Goal: Information Seeking & Learning: Learn about a topic

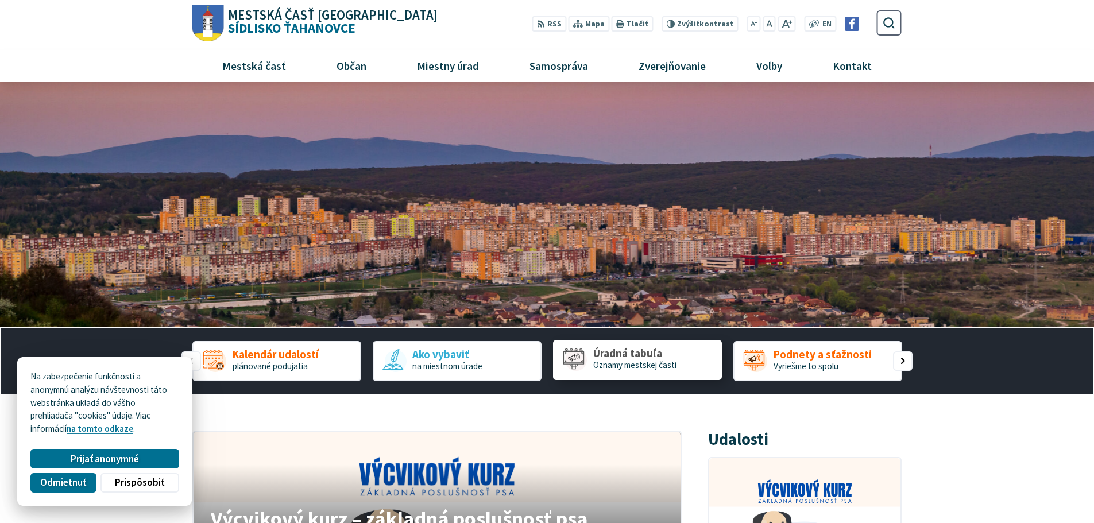
click at [650, 366] on span "Oznamy mestskej časti" at bounding box center [634, 365] width 83 height 11
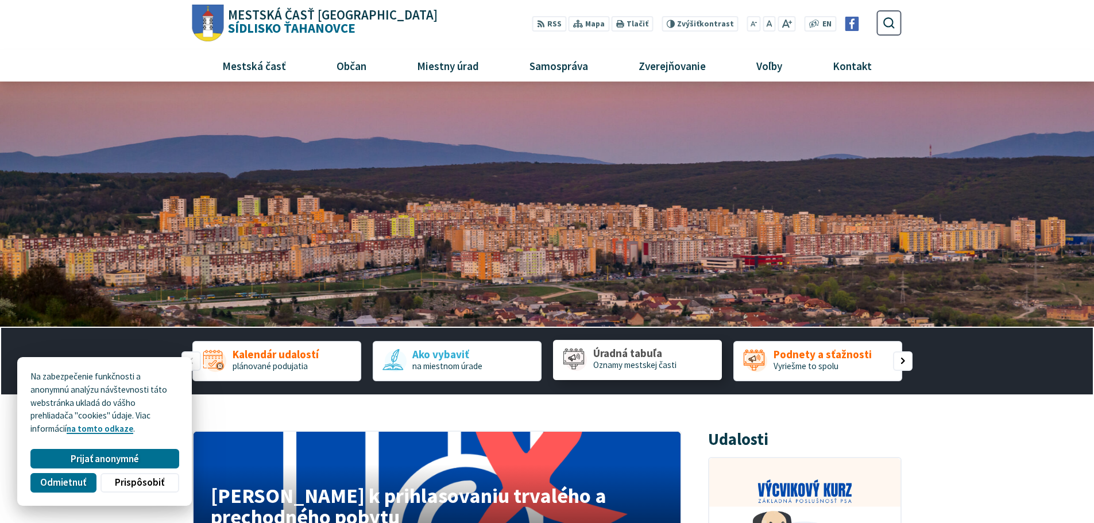
click at [596, 375] on link "Úradná tabuľa Oznamy mestskej časti" at bounding box center [637, 360] width 169 height 40
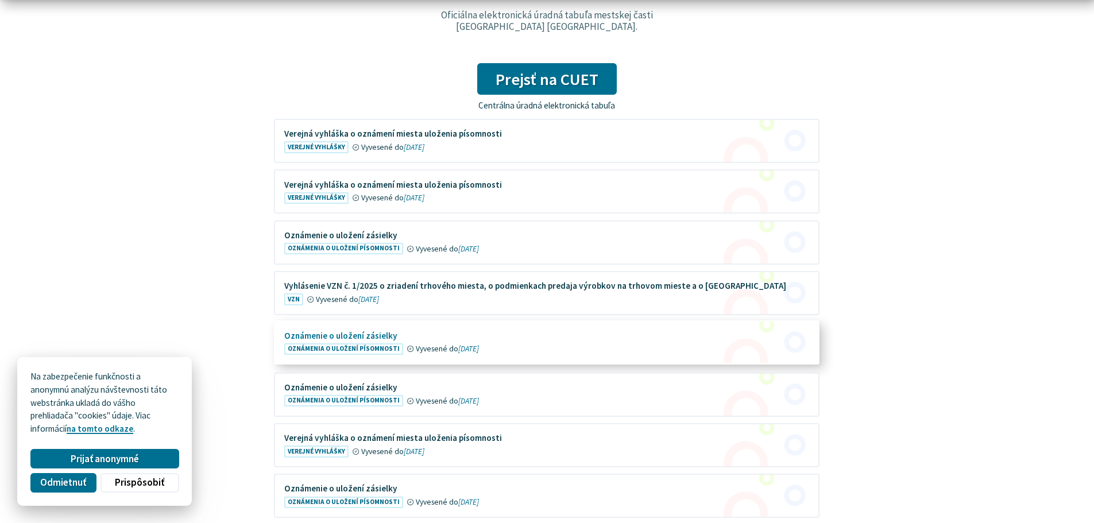
scroll to position [287, 0]
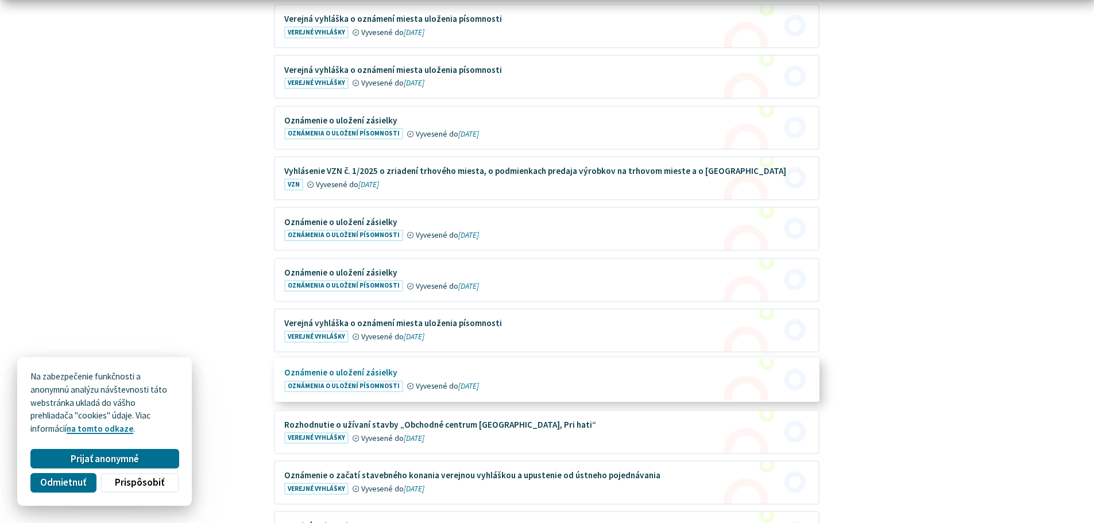
click at [423, 377] on figure at bounding box center [546, 380] width 543 height 42
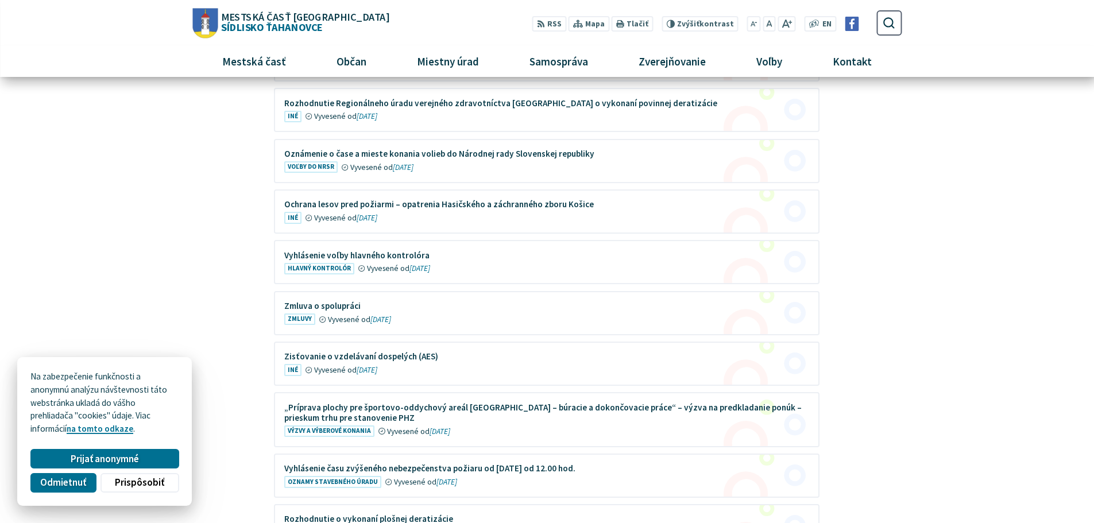
scroll to position [2815, 0]
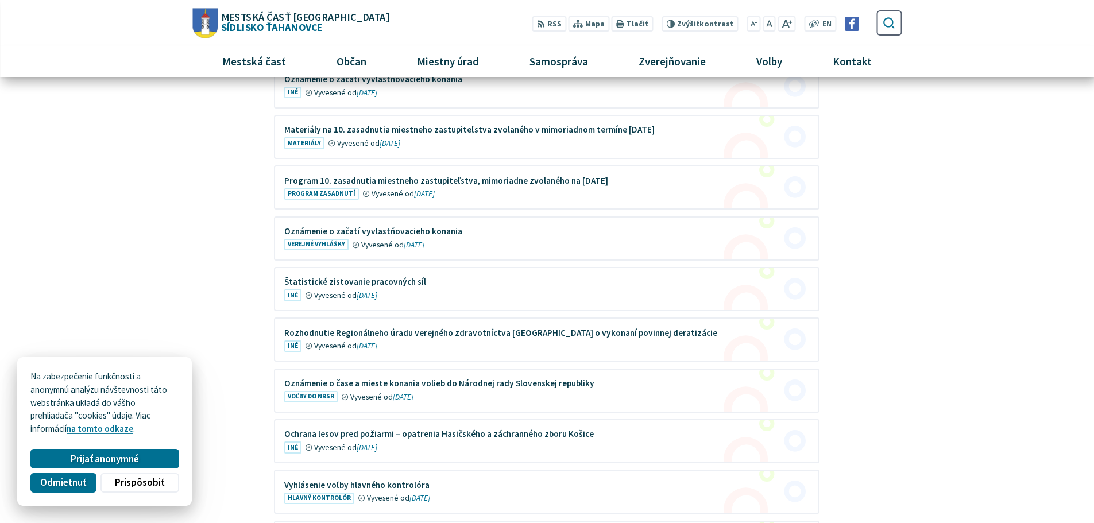
click at [889, 22] on icon "submit" at bounding box center [888, 22] width 13 height 13
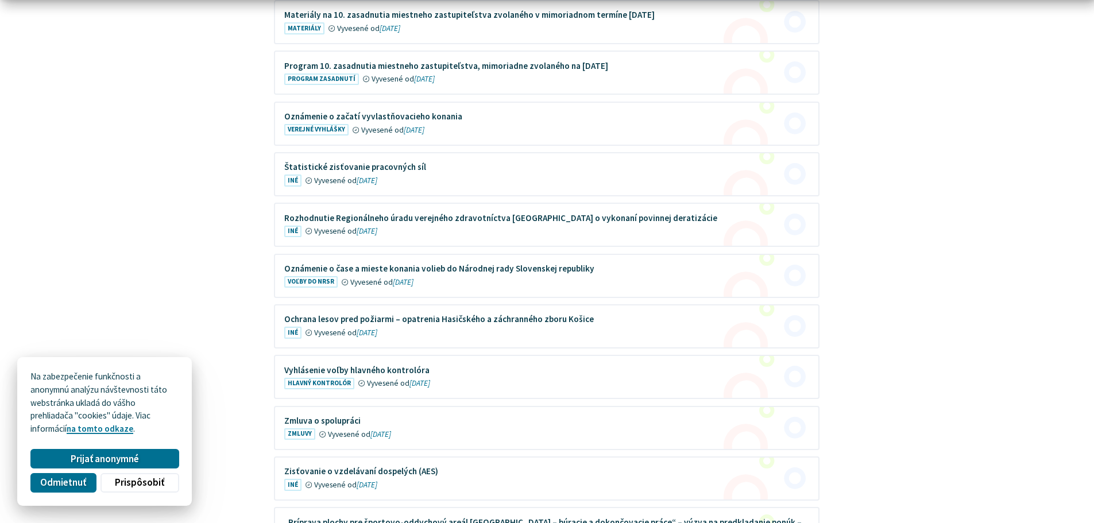
scroll to position [2643, 0]
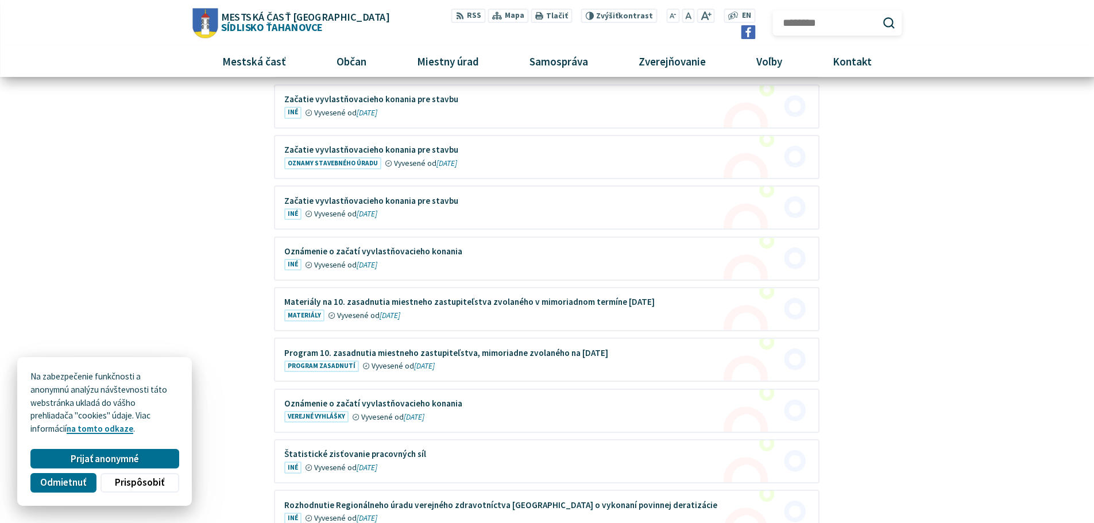
click at [827, 18] on input "Hľadať:" at bounding box center [837, 22] width 129 height 25
type input "********"
click at [880, 13] on button "Odoslať vyhľadávací formulár" at bounding box center [890, 23] width 20 height 20
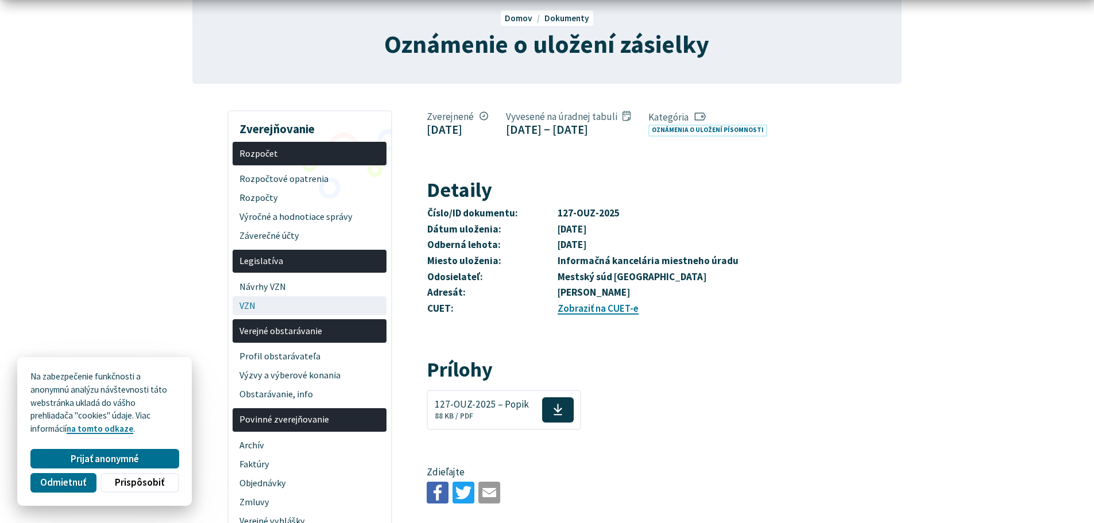
scroll to position [172, 0]
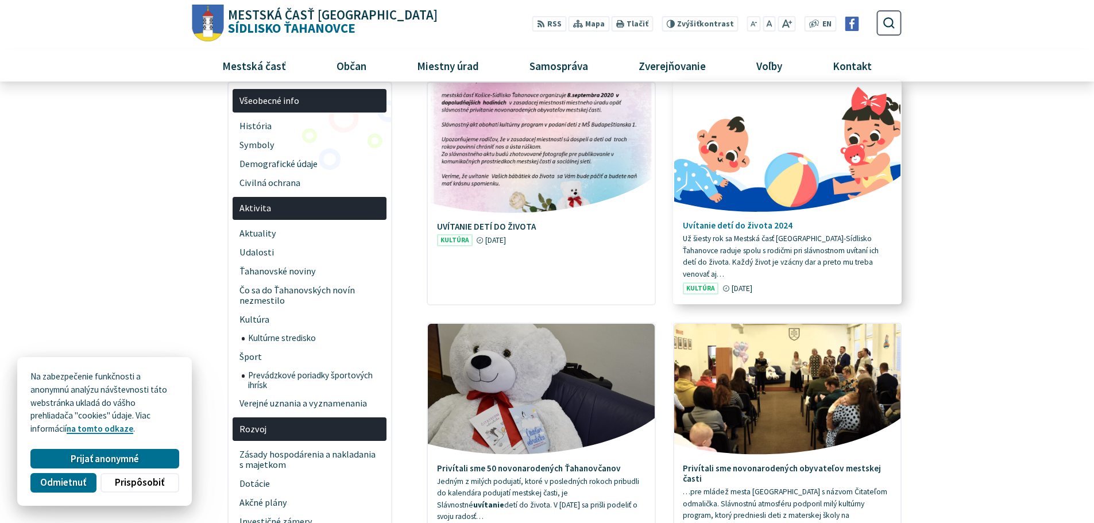
click at [713, 283] on span "Kultúra" at bounding box center [701, 289] width 36 height 12
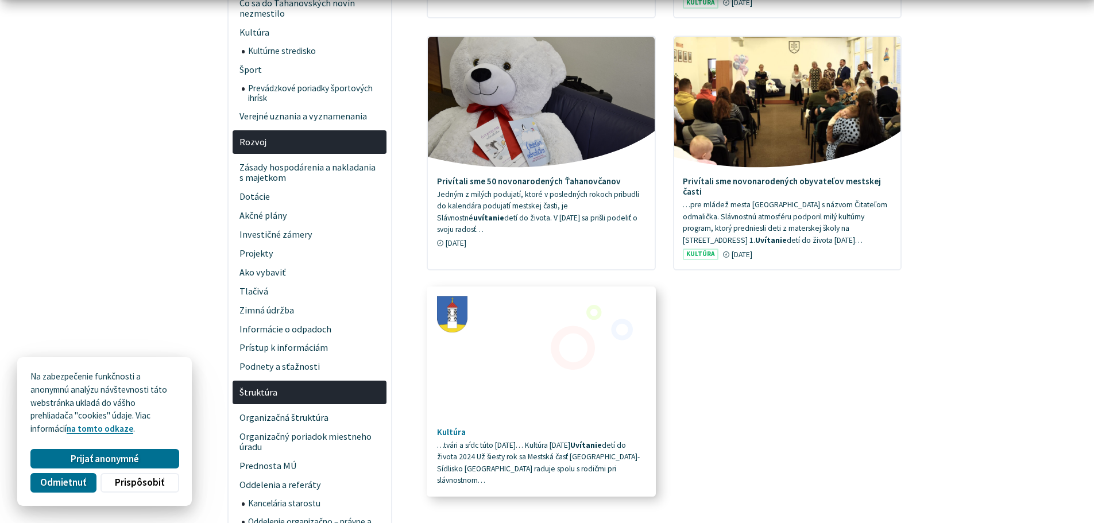
scroll to position [345, 0]
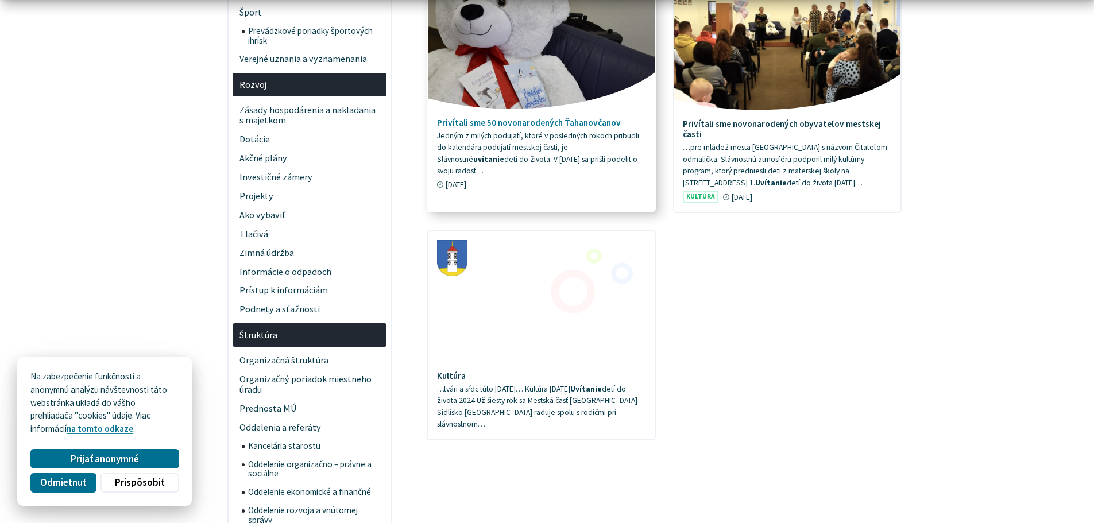
click at [498, 69] on img at bounding box center [541, 43] width 260 height 150
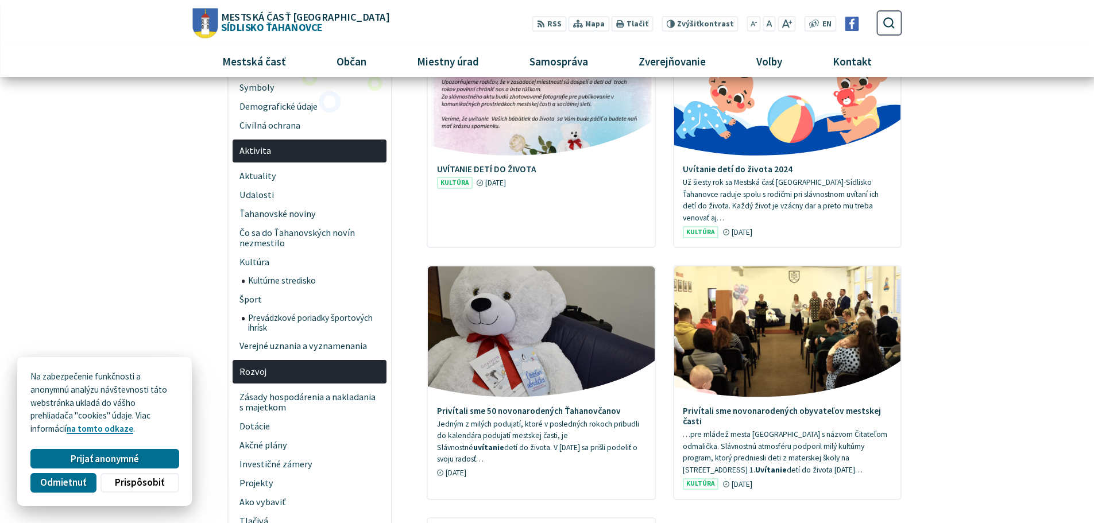
scroll to position [0, 0]
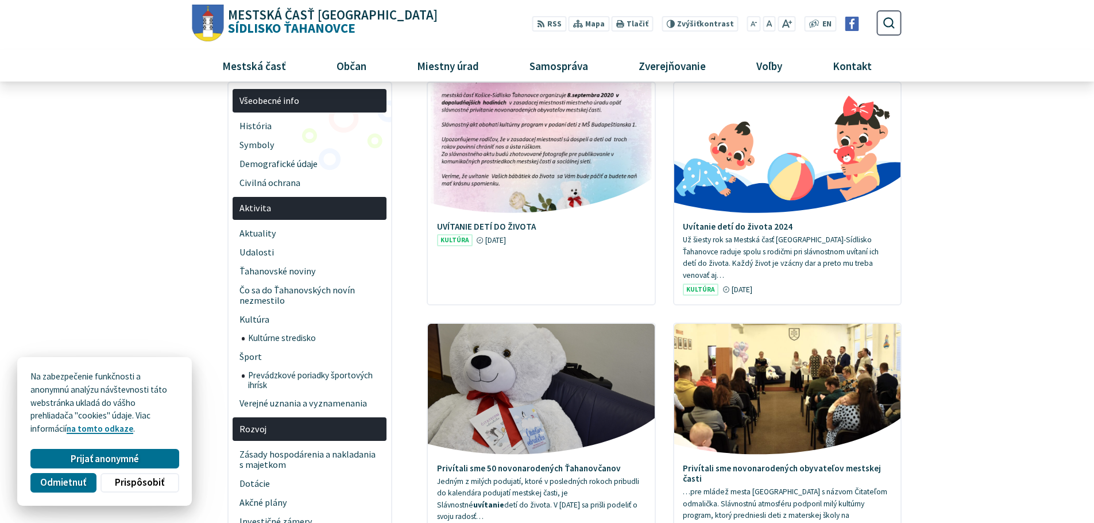
click at [266, 25] on span "Mestská časť Košice Sídlisko Ťahanovce" at bounding box center [331, 22] width 214 height 26
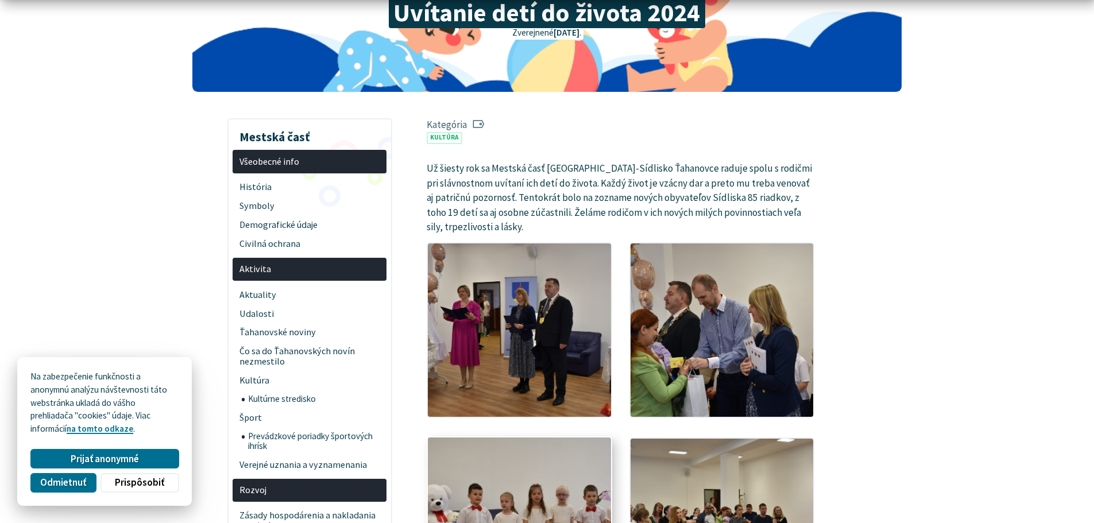
scroll to position [345, 0]
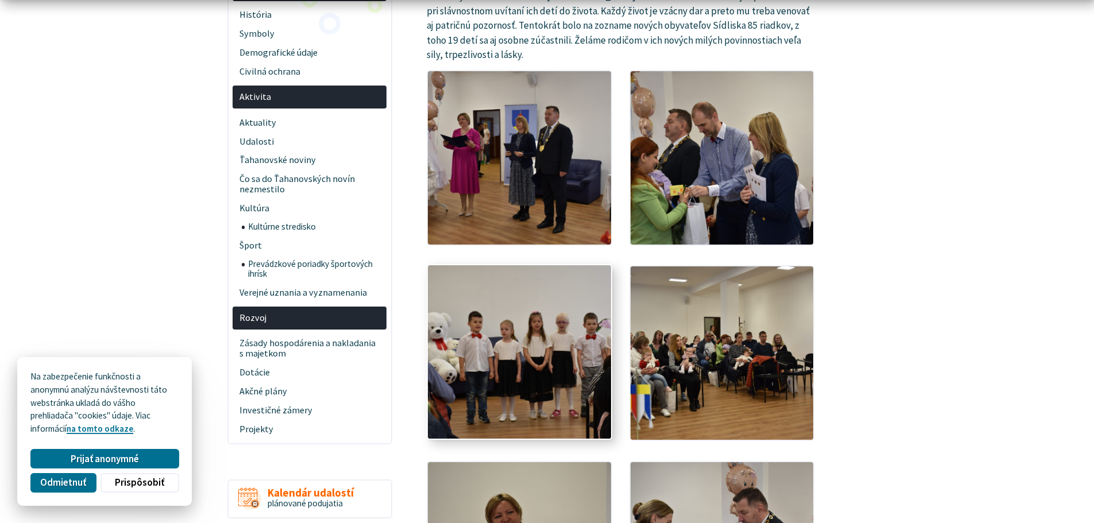
click at [491, 411] on img at bounding box center [519, 352] width 201 height 191
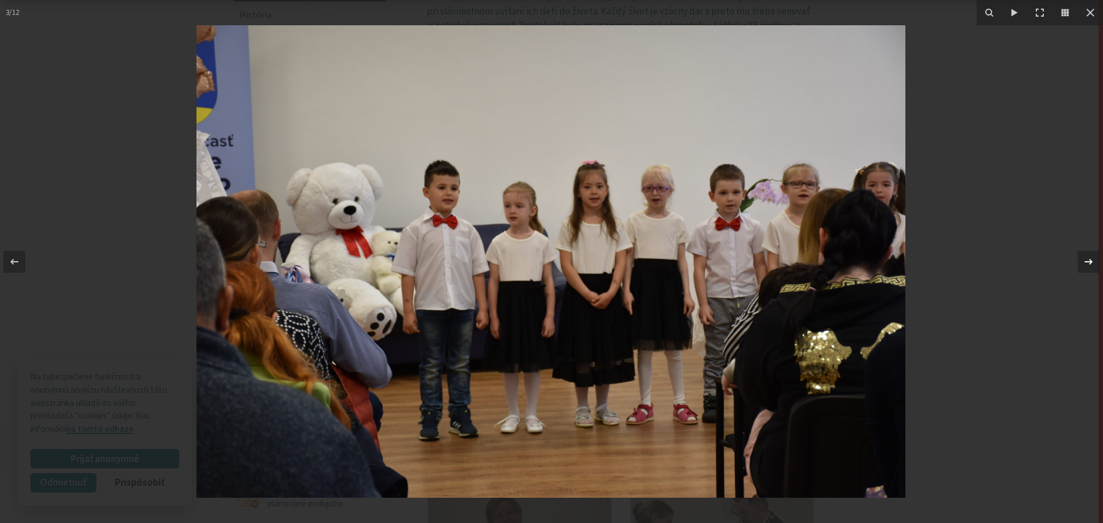
click at [1094, 262] on icon at bounding box center [1089, 262] width 14 height 14
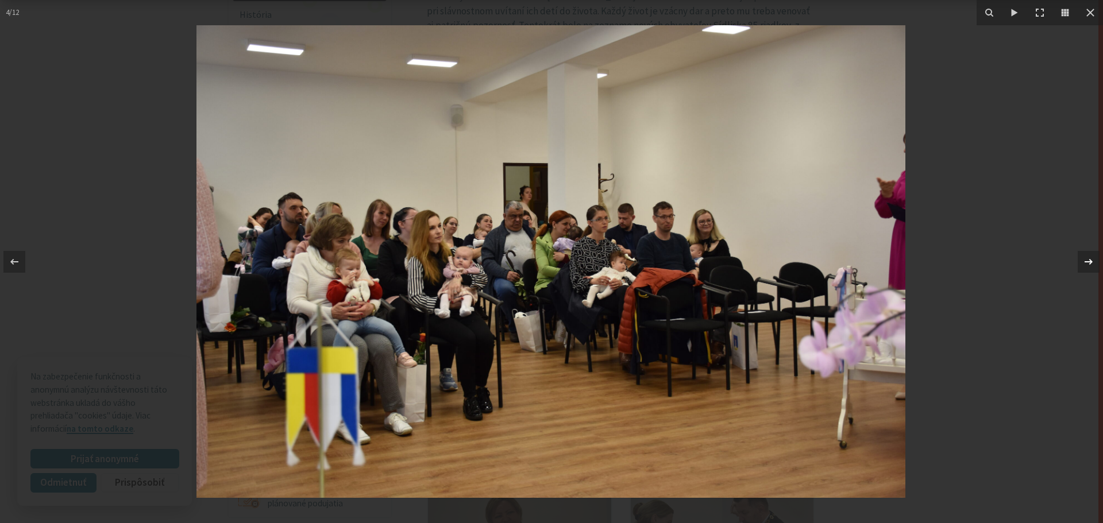
click at [1093, 261] on icon at bounding box center [1089, 262] width 14 height 14
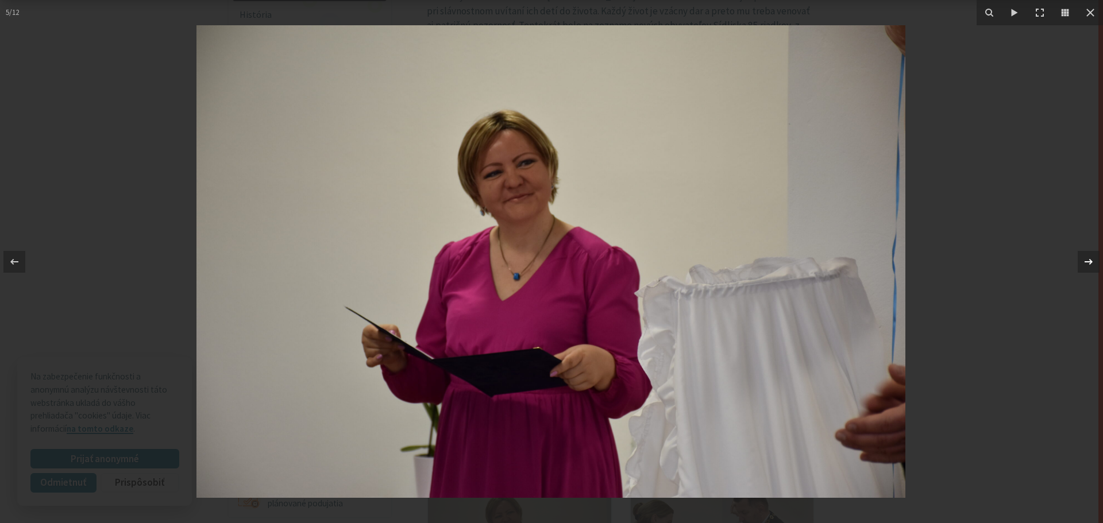
click at [1093, 261] on icon at bounding box center [1089, 262] width 14 height 14
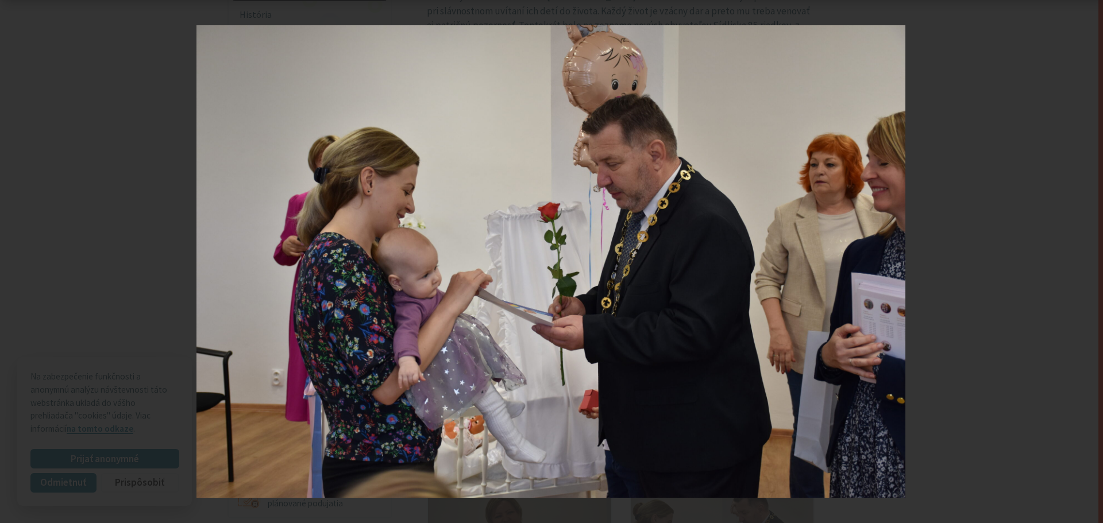
click at [1093, 261] on icon at bounding box center [1089, 262] width 14 height 14
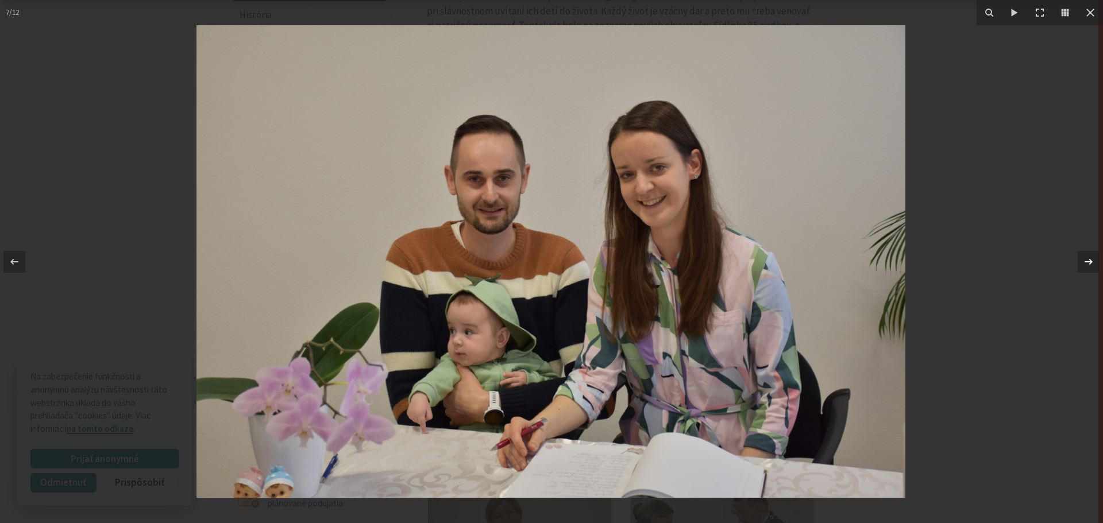
click at [1092, 262] on icon at bounding box center [1089, 262] width 8 height 6
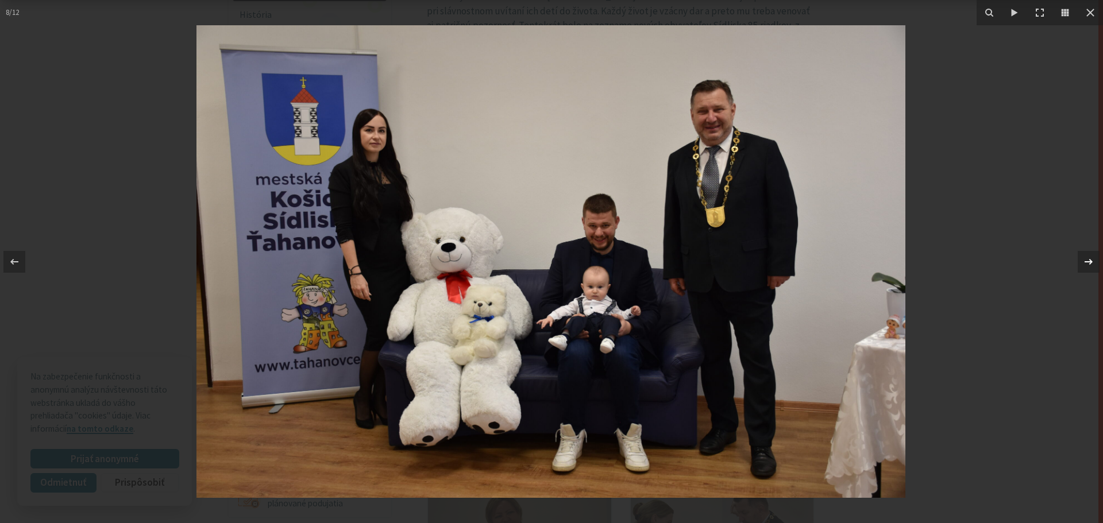
click at [1089, 263] on icon at bounding box center [1089, 262] width 14 height 14
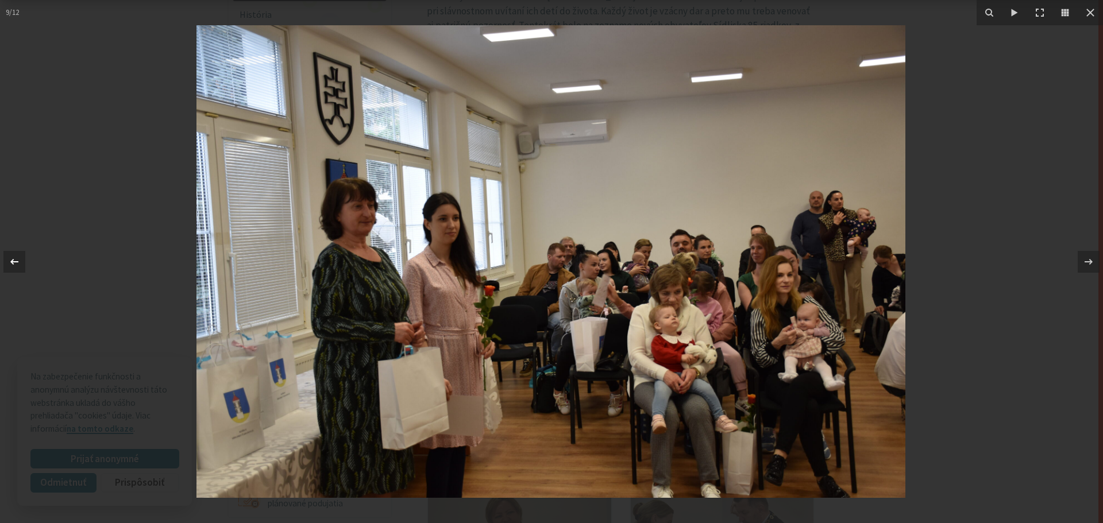
click at [20, 255] on icon at bounding box center [14, 262] width 14 height 14
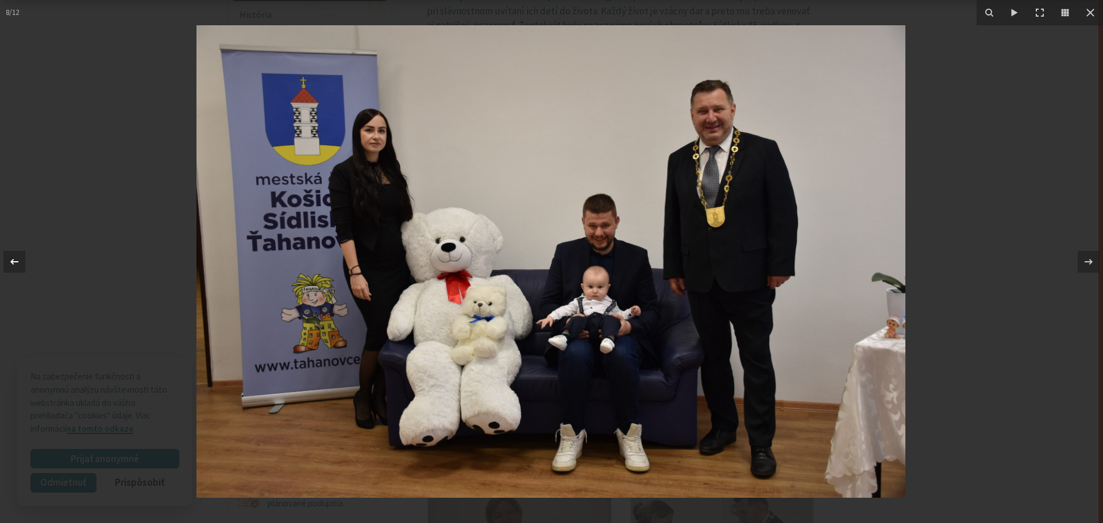
click at [20, 255] on icon at bounding box center [14, 262] width 14 height 14
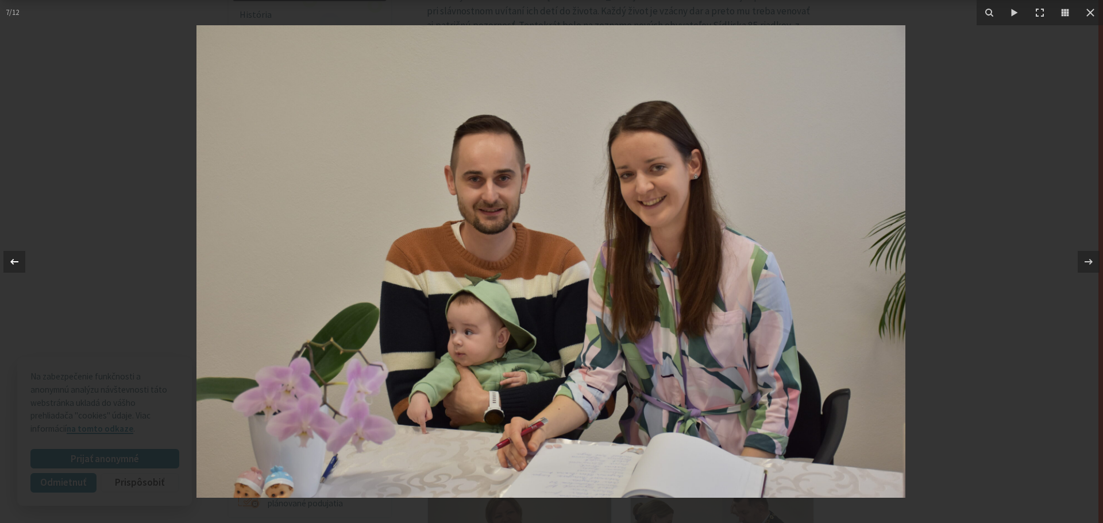
click at [21, 255] on icon at bounding box center [14, 262] width 14 height 14
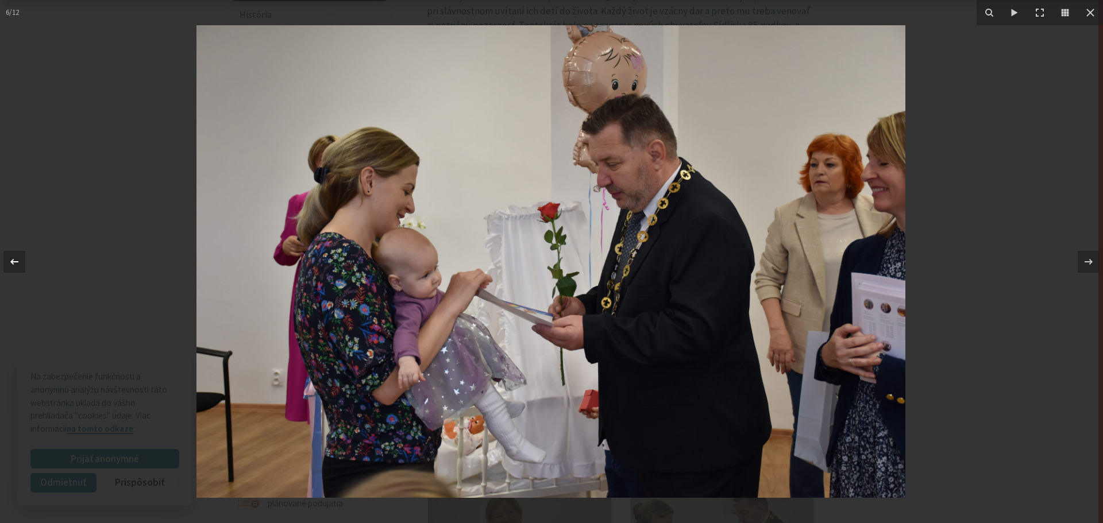
click at [26, 256] on button at bounding box center [20, 261] width 40 height 57
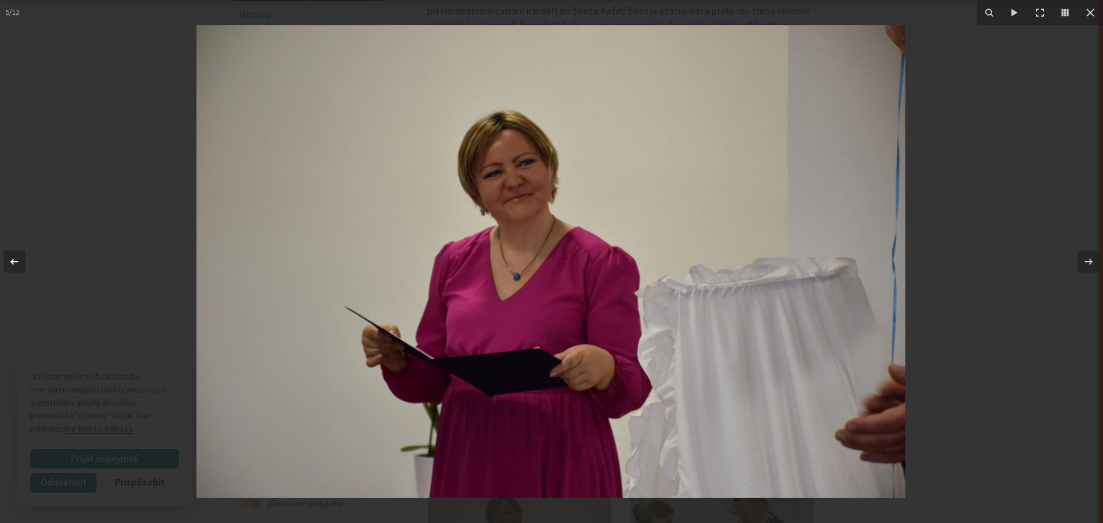
click at [26, 256] on button at bounding box center [20, 261] width 40 height 57
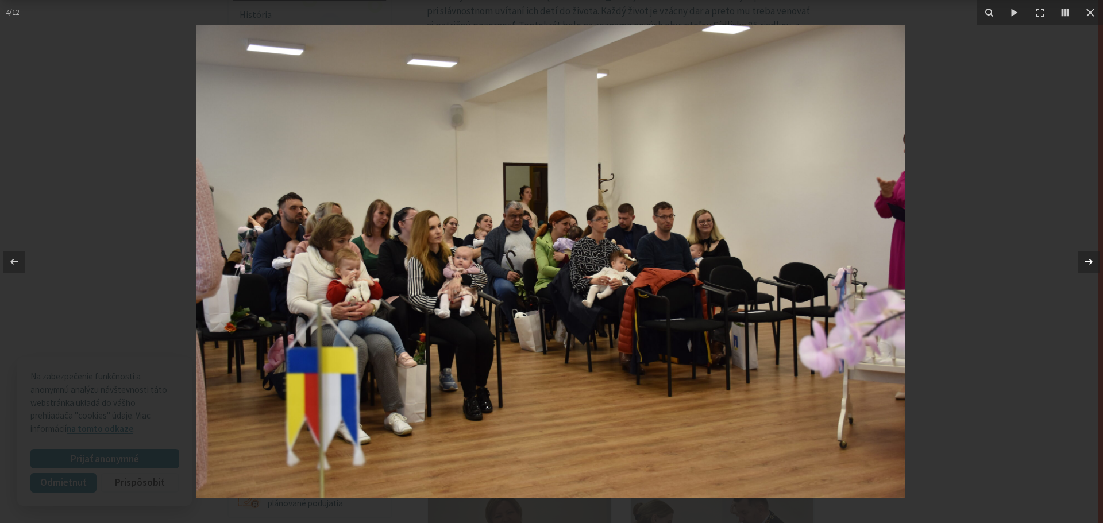
click at [1090, 261] on icon at bounding box center [1089, 262] width 8 height 6
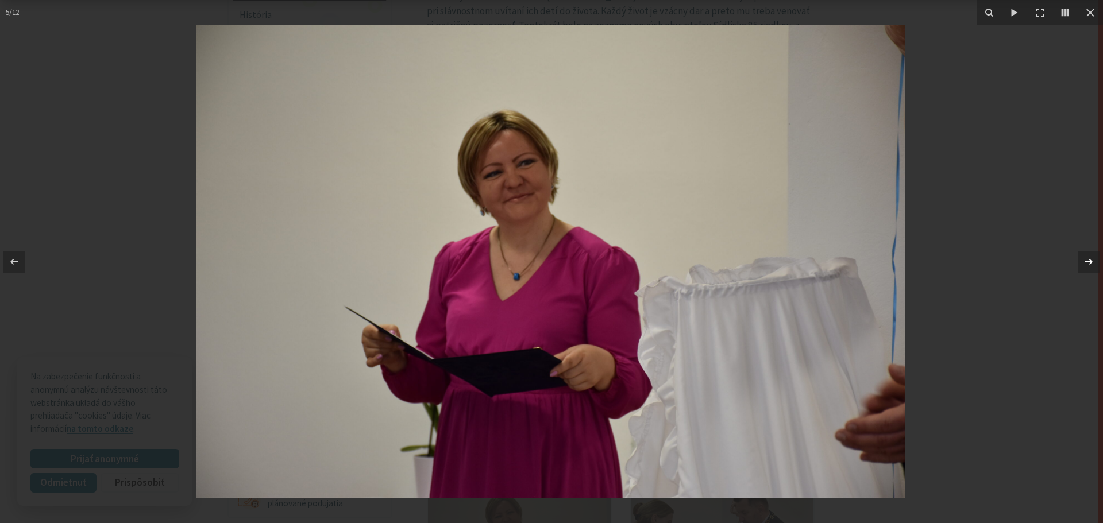
click at [1091, 260] on icon at bounding box center [1089, 262] width 14 height 14
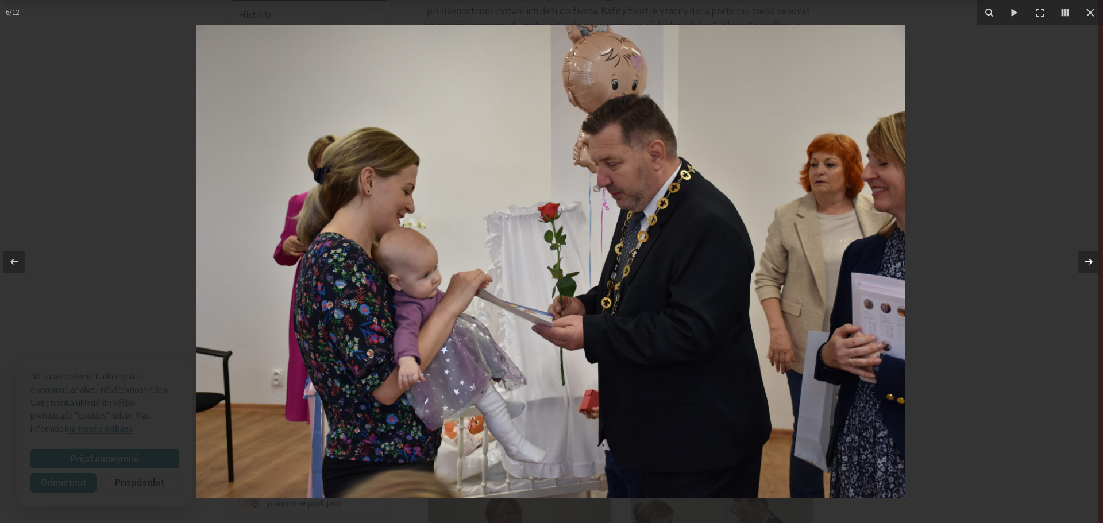
click at [1088, 266] on icon at bounding box center [1089, 262] width 14 height 14
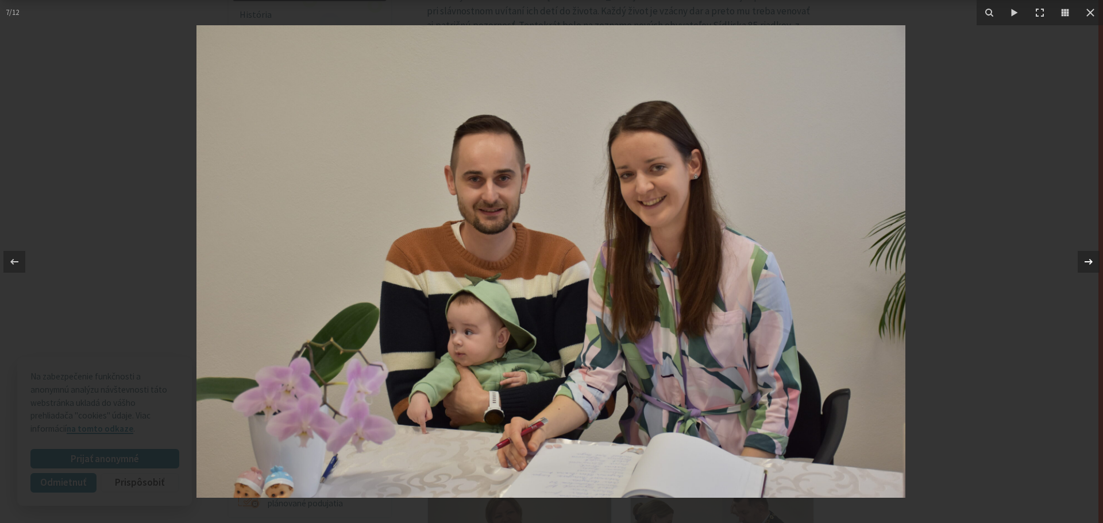
click at [1088, 266] on icon at bounding box center [1089, 262] width 14 height 14
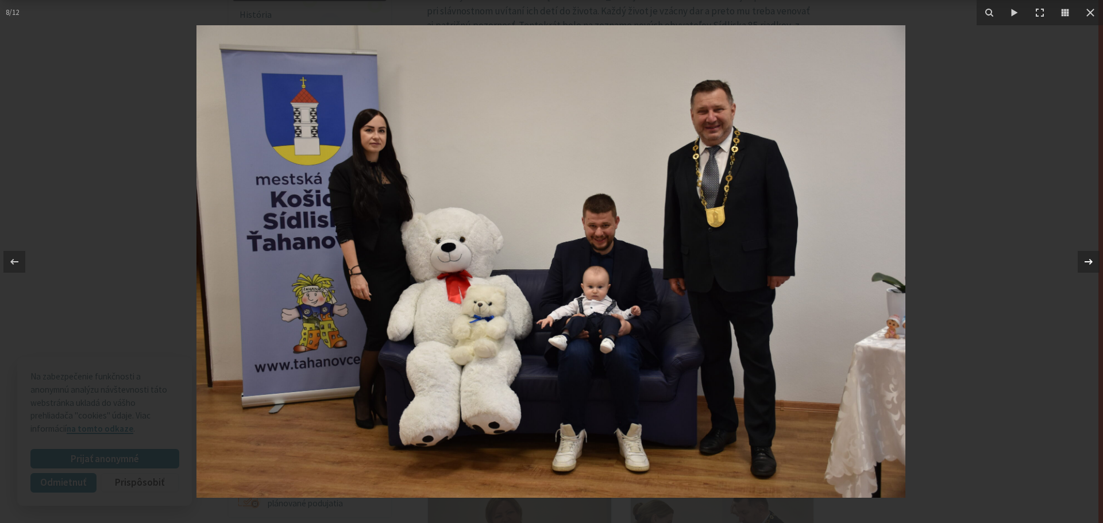
click at [1088, 266] on icon at bounding box center [1089, 262] width 14 height 14
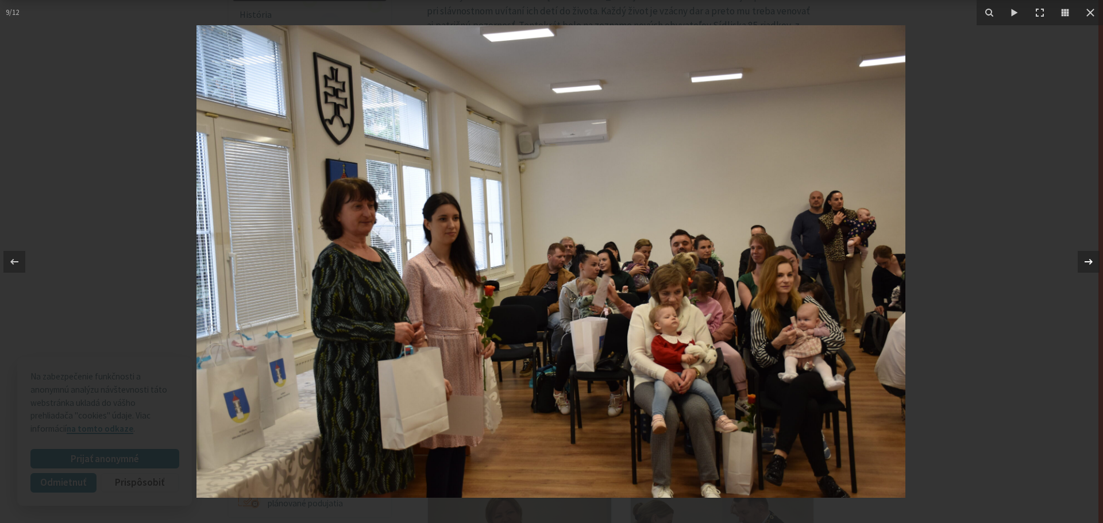
click at [1088, 266] on icon at bounding box center [1089, 262] width 14 height 14
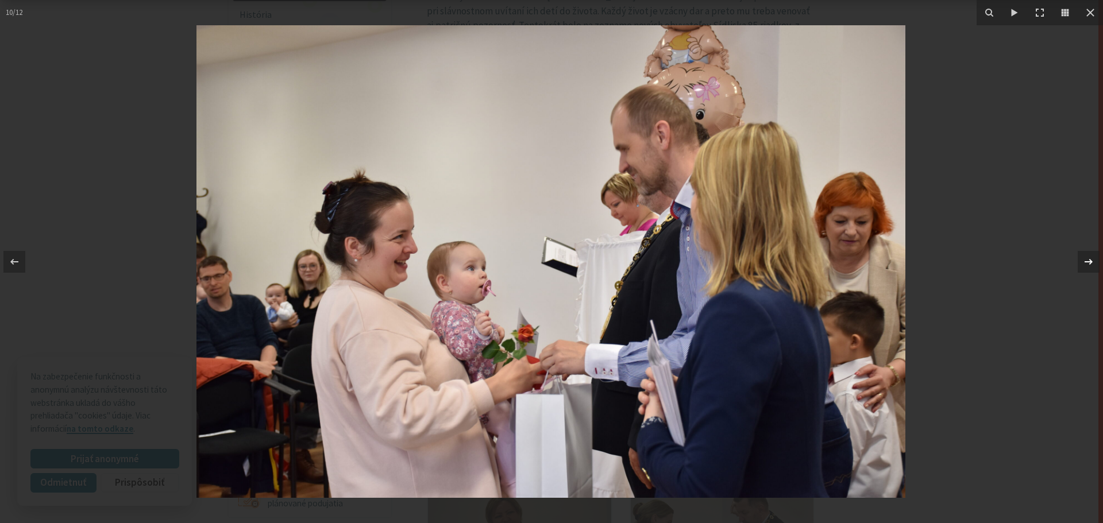
click at [1084, 264] on icon at bounding box center [1089, 262] width 14 height 14
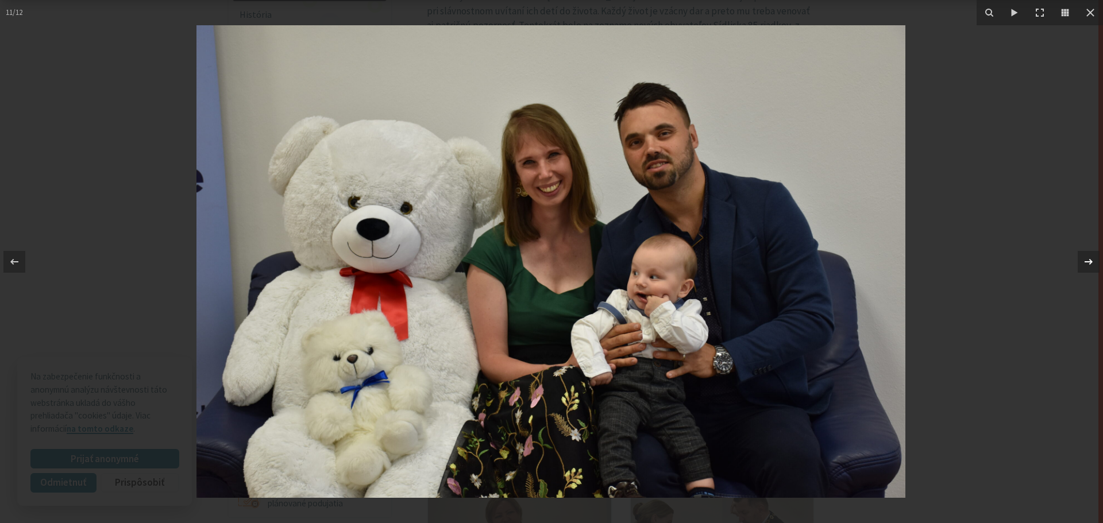
click at [1081, 263] on div at bounding box center [1089, 262] width 22 height 22
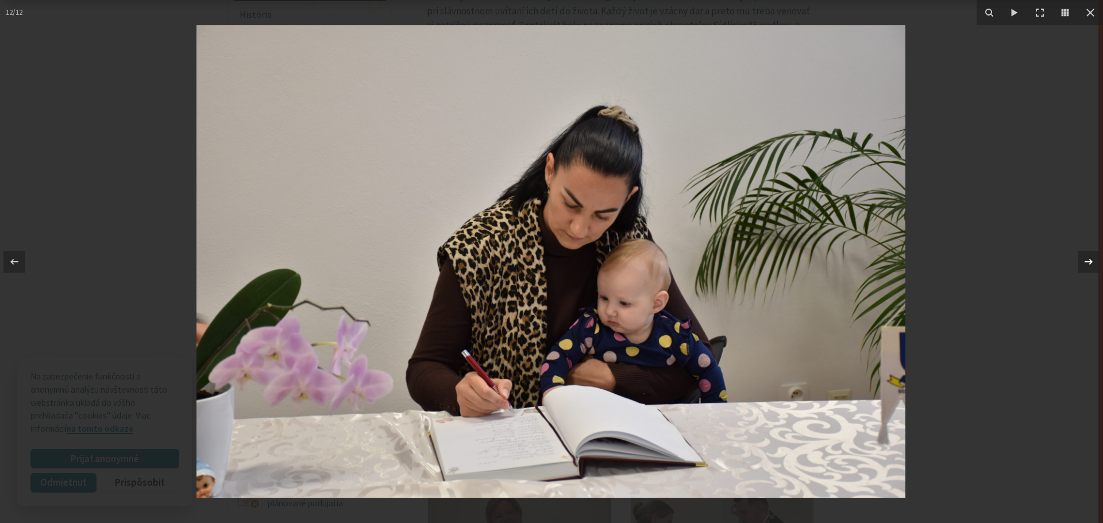
click at [1077, 260] on button at bounding box center [1083, 261] width 40 height 57
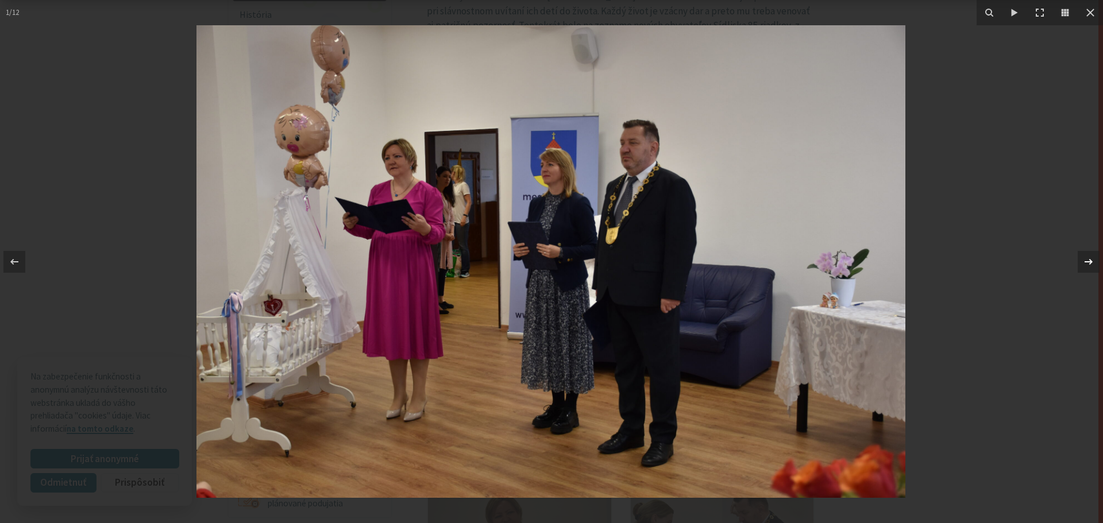
click at [1076, 259] on button at bounding box center [1083, 261] width 40 height 57
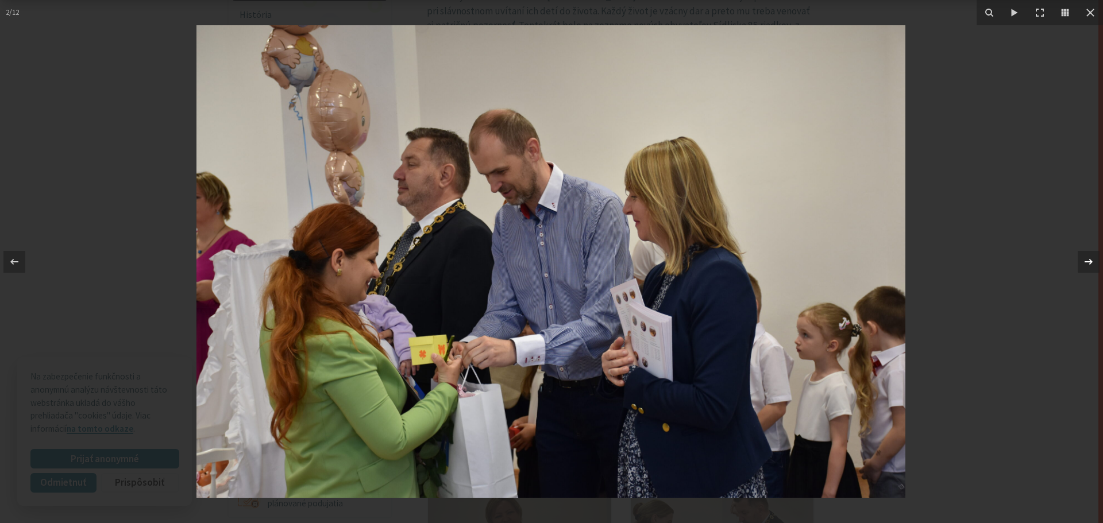
click at [1076, 259] on button at bounding box center [1083, 261] width 40 height 57
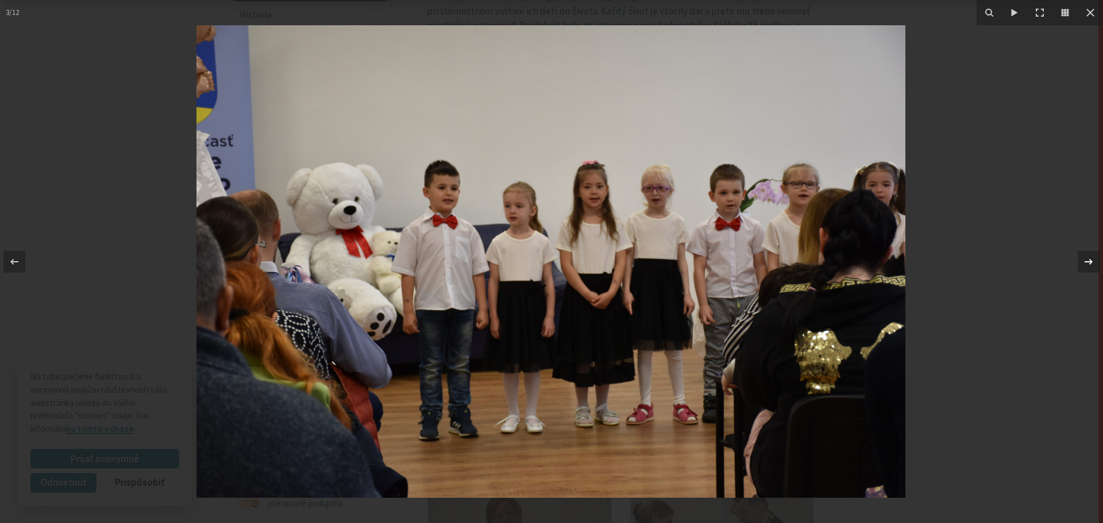
click at [1076, 259] on button at bounding box center [1083, 261] width 40 height 57
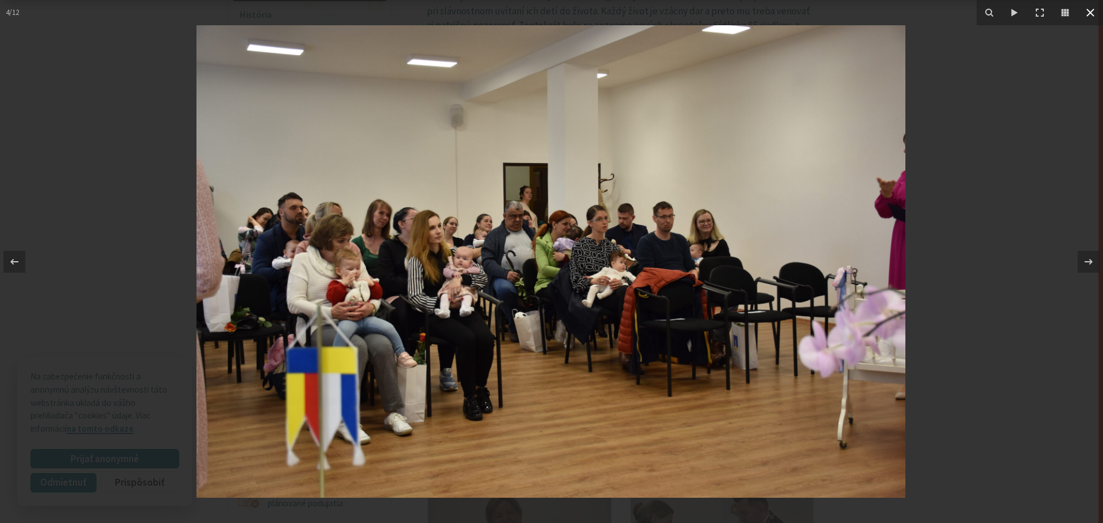
click at [1091, 16] on icon at bounding box center [1090, 13] width 14 height 14
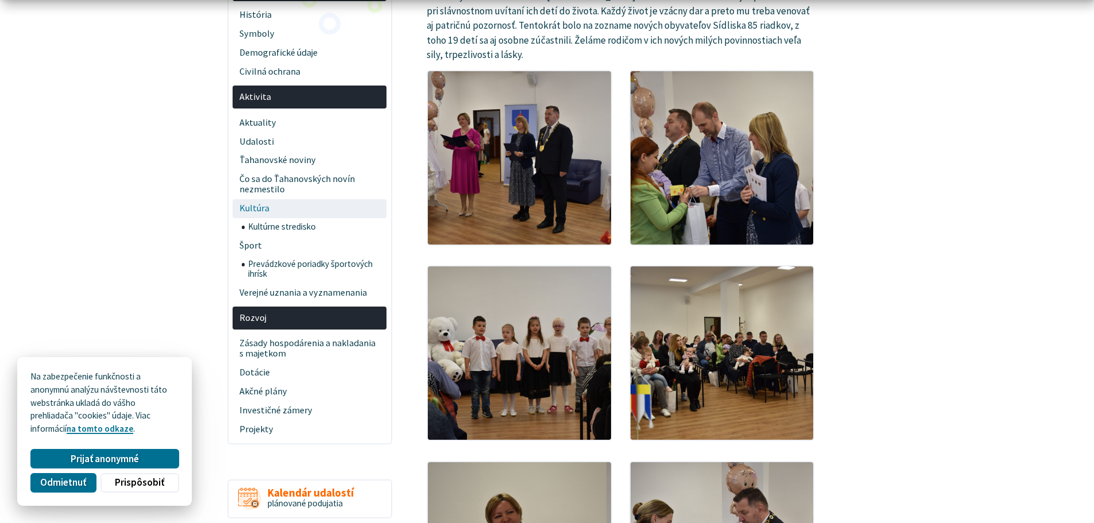
click at [294, 213] on span "Kultúra" at bounding box center [310, 208] width 141 height 19
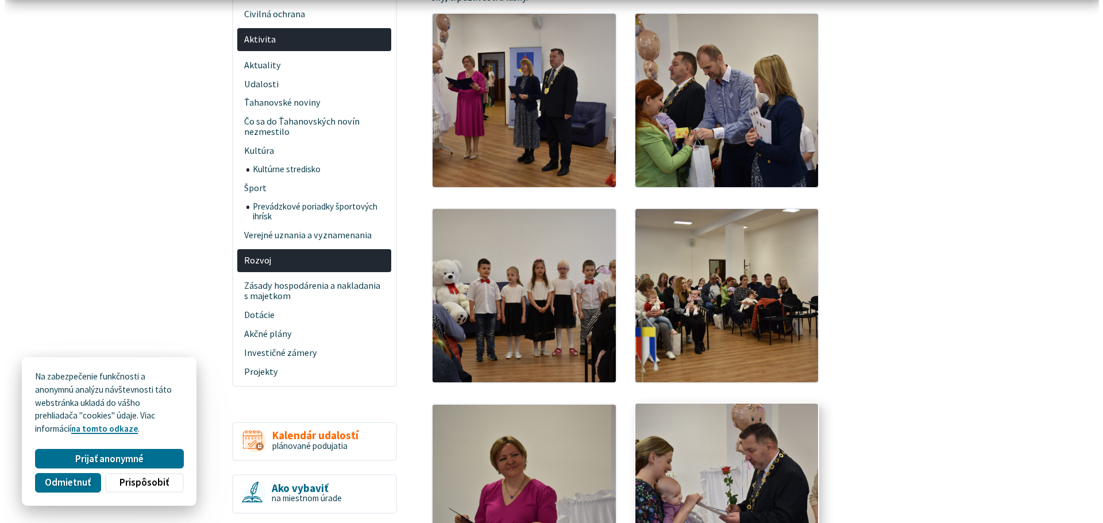
scroll to position [574, 0]
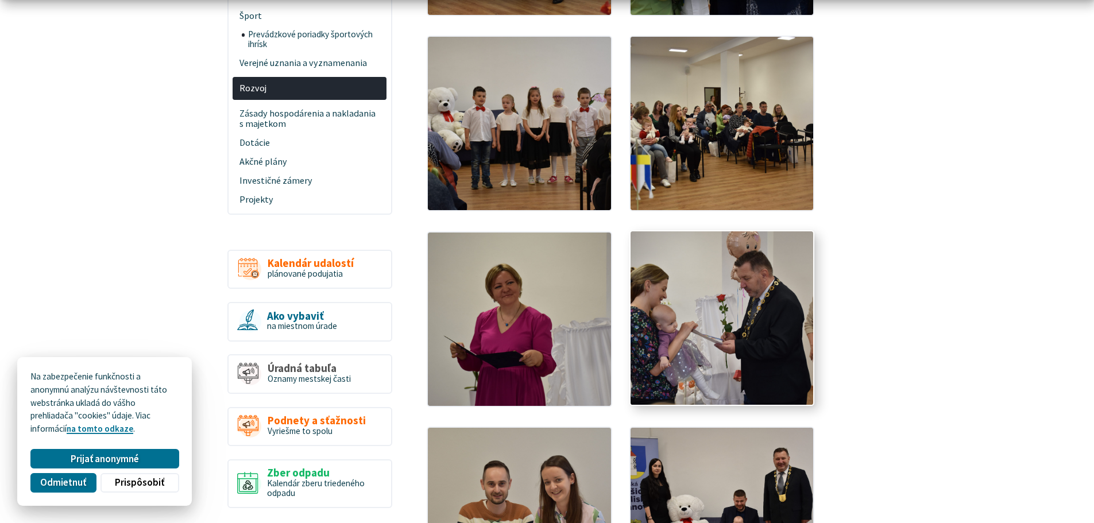
click at [719, 282] on img at bounding box center [722, 318] width 201 height 191
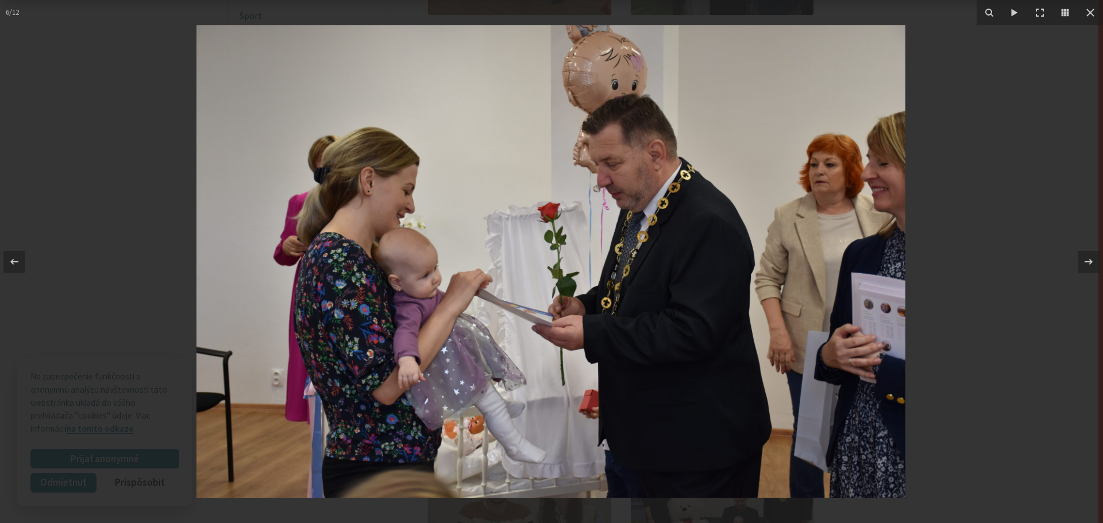
drag, startPoint x: 80, startPoint y: 113, endPoint x: 82, endPoint y: 119, distance: 6.6
click at [82, 119] on div at bounding box center [551, 261] width 1103 height 523
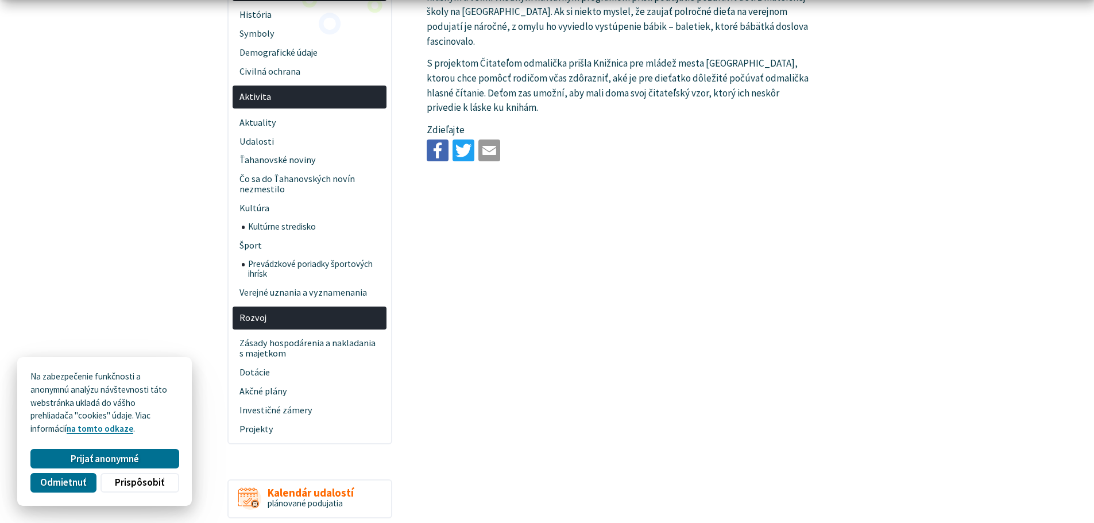
scroll to position [172, 0]
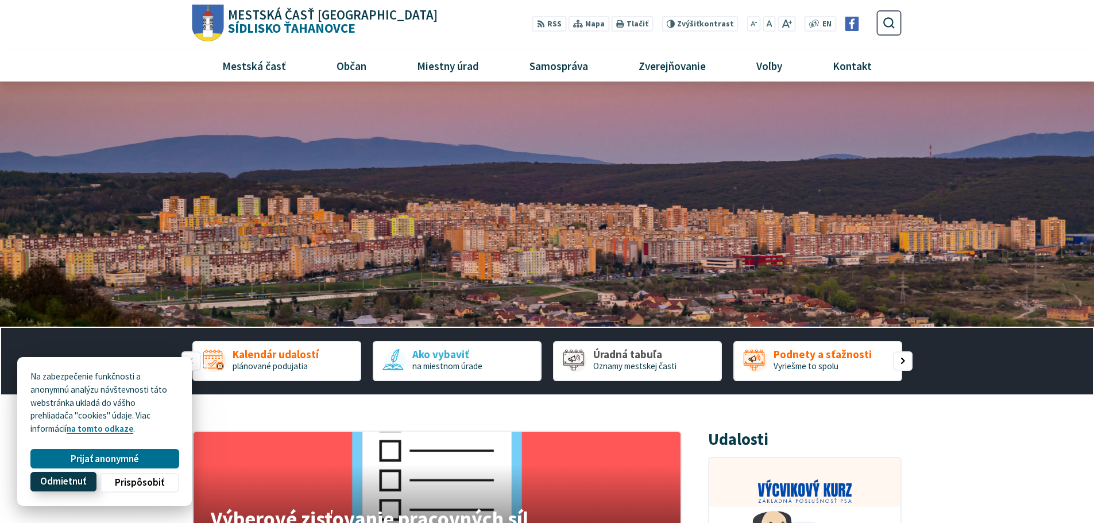
click at [43, 481] on span "Odmietnuť" at bounding box center [63, 482] width 46 height 12
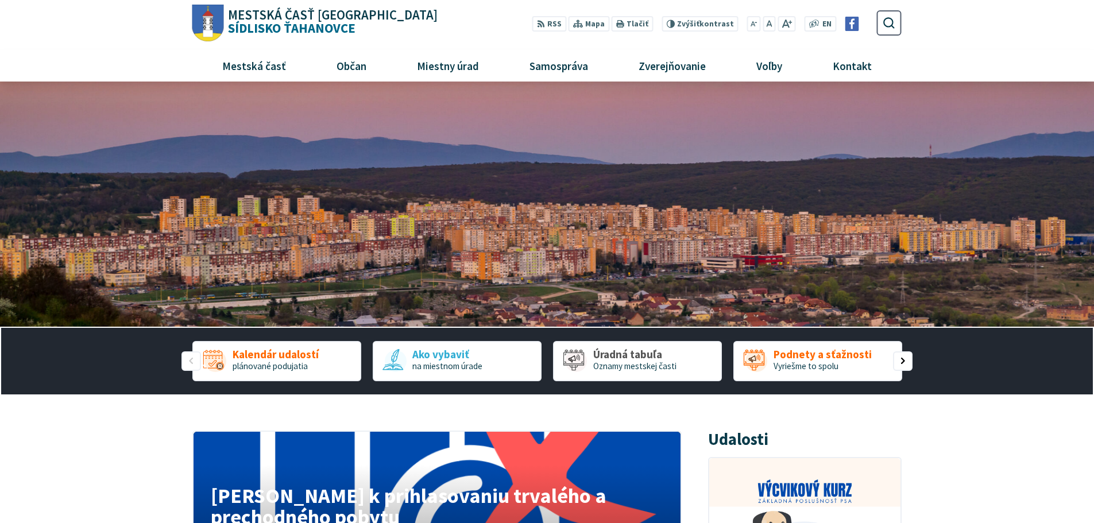
scroll to position [172, 0]
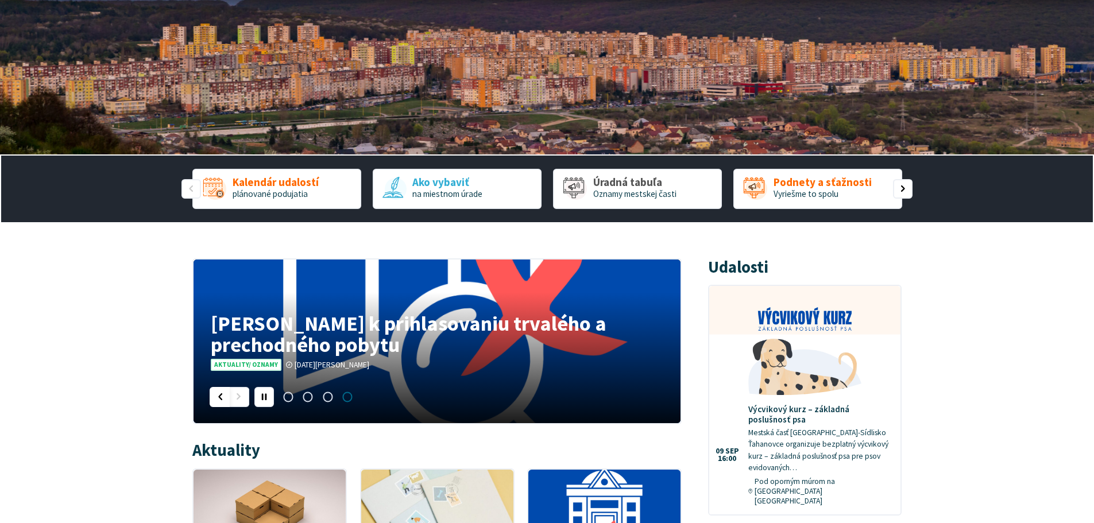
click at [223, 402] on div "Predošlý slajd" at bounding box center [220, 397] width 20 height 20
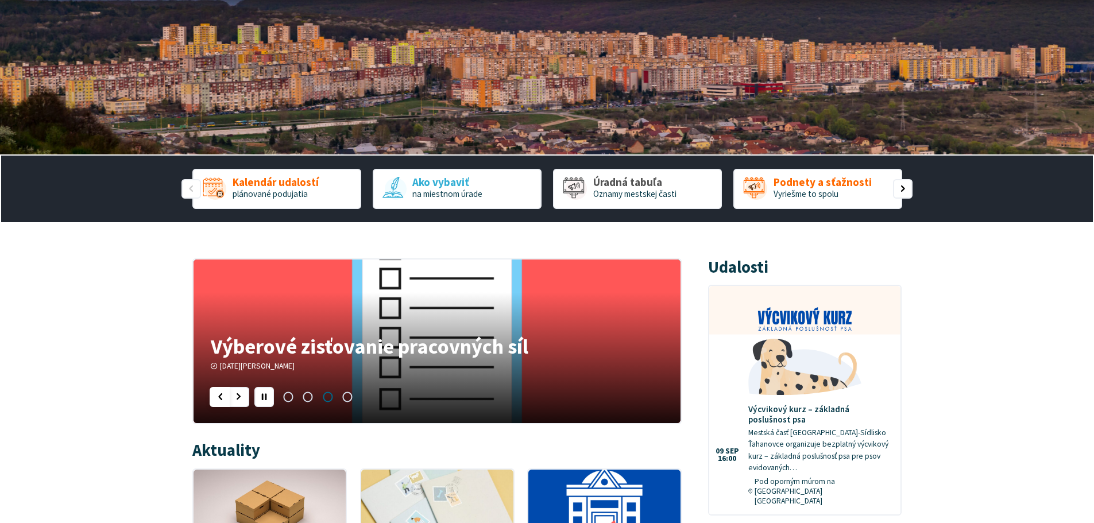
click at [223, 402] on div "Predošlý slajd" at bounding box center [220, 397] width 20 height 20
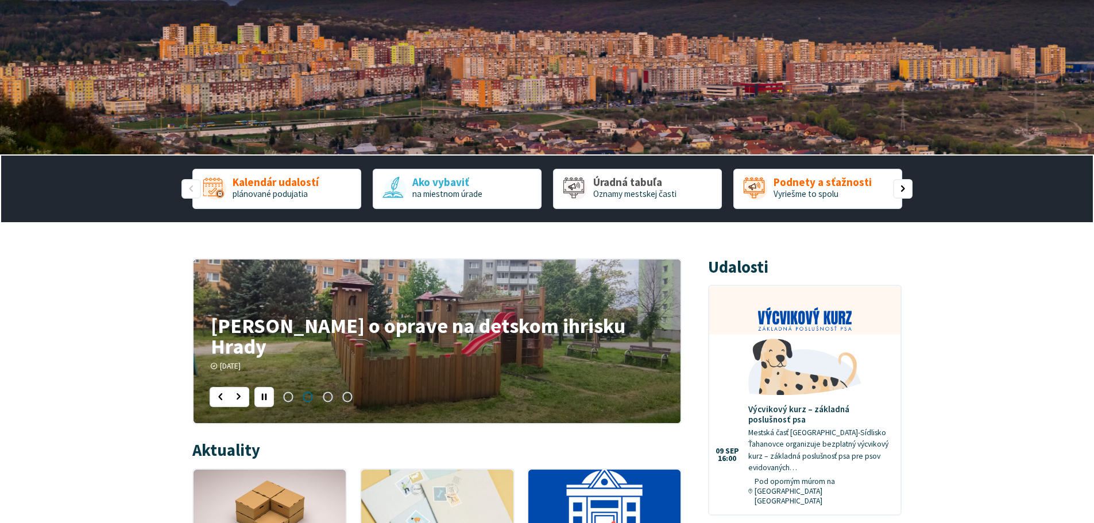
click at [407, 350] on h4 "[PERSON_NAME] o oprave na detskom ihrisku Hrady" at bounding box center [437, 335] width 452 height 41
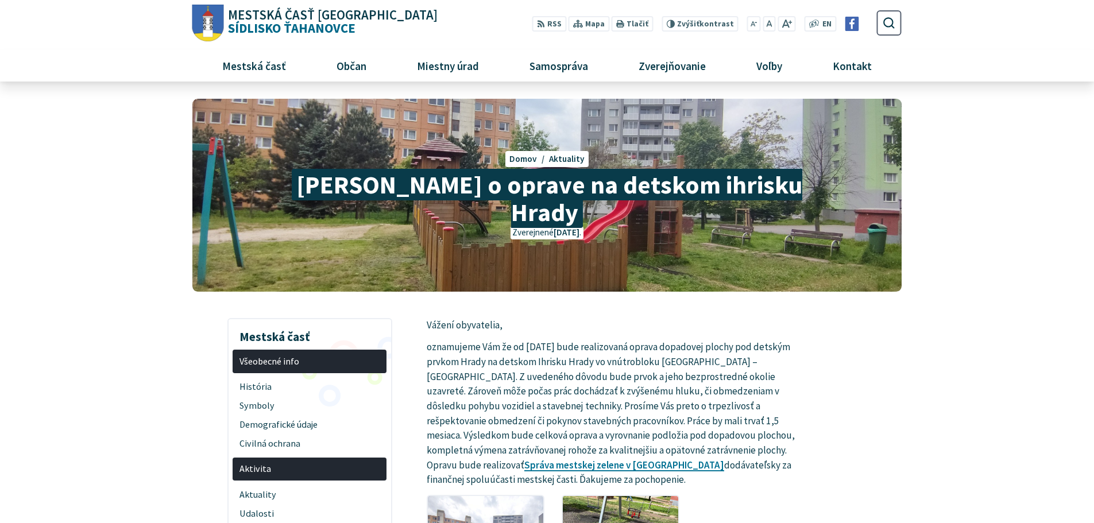
scroll to position [115, 0]
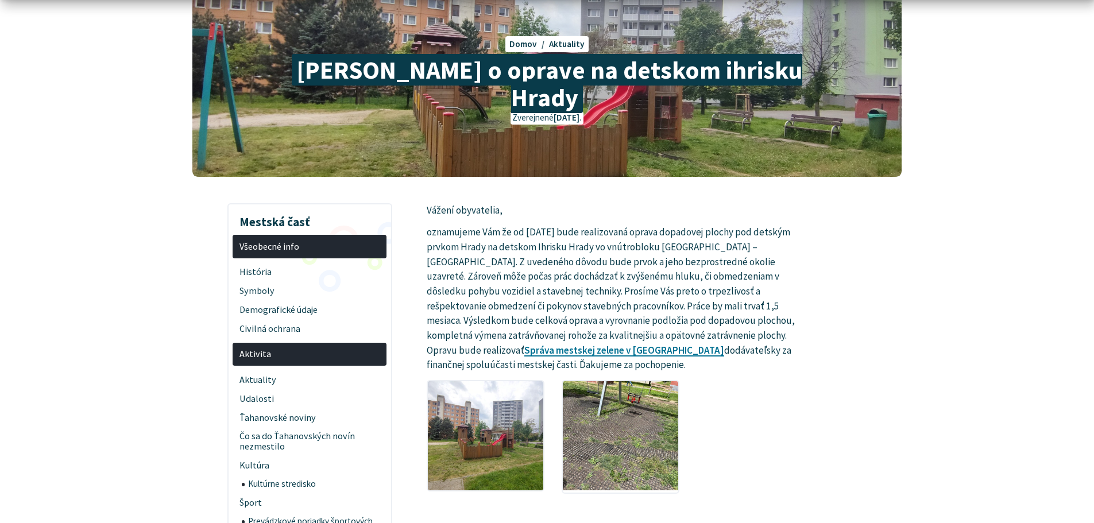
click at [277, 237] on span "Všeobecné info" at bounding box center [310, 246] width 141 height 19
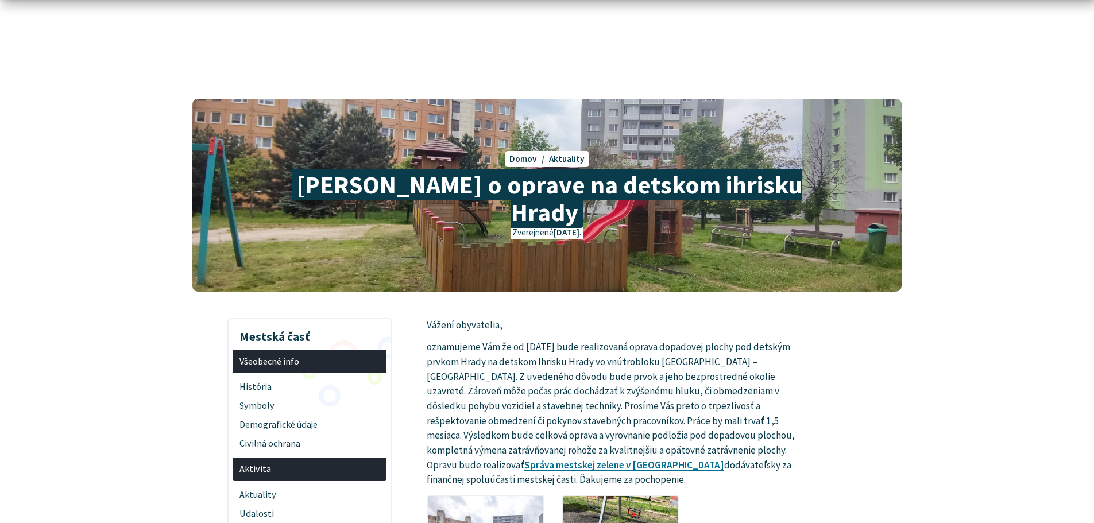
scroll to position [172, 0]
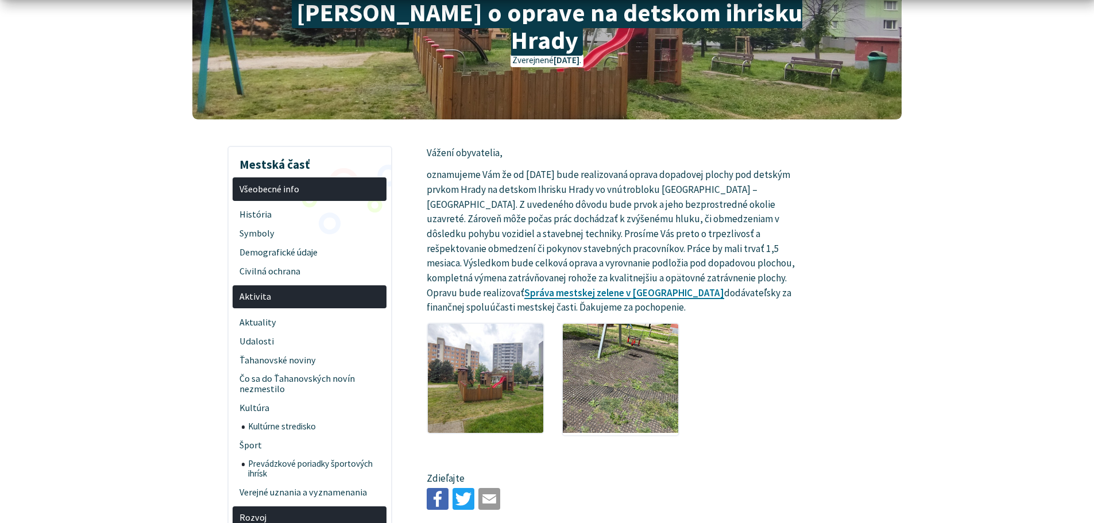
scroll to position [115, 0]
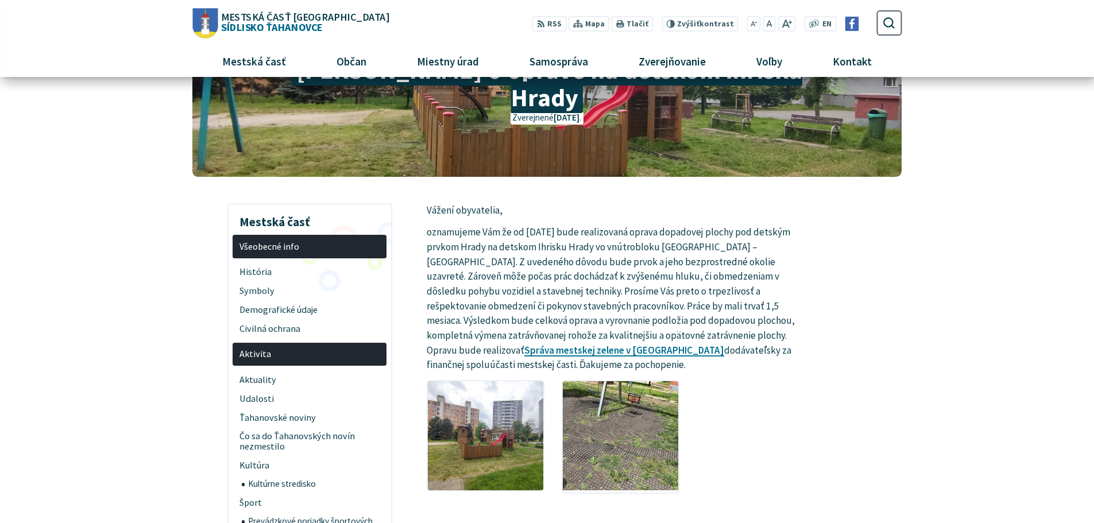
click at [225, 22] on span "Mestská časť Košice Sídlisko Ťahanovce" at bounding box center [303, 21] width 171 height 21
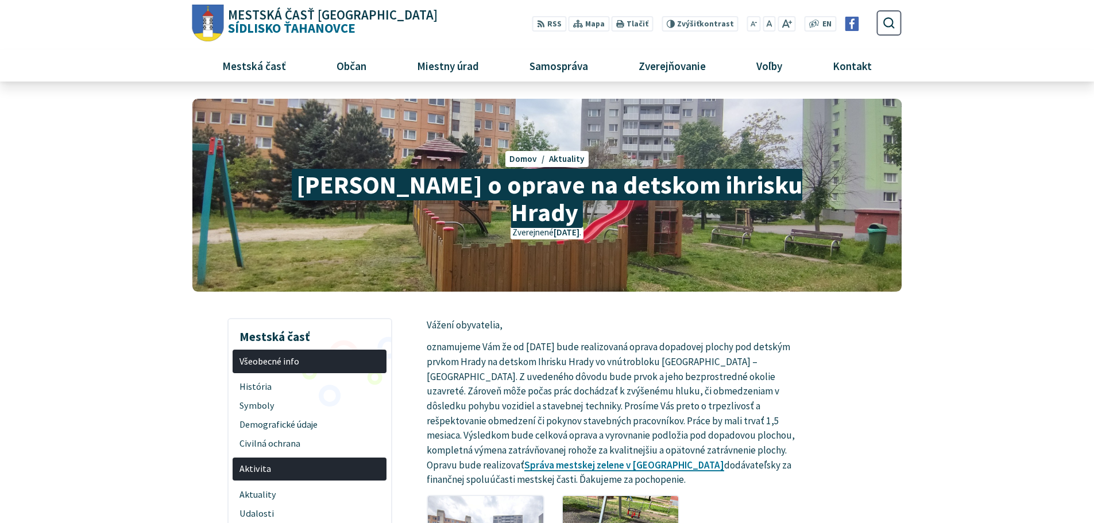
click at [261, 21] on span "Mestská časť Košice Sídlisko Ťahanovce" at bounding box center [331, 22] width 214 height 26
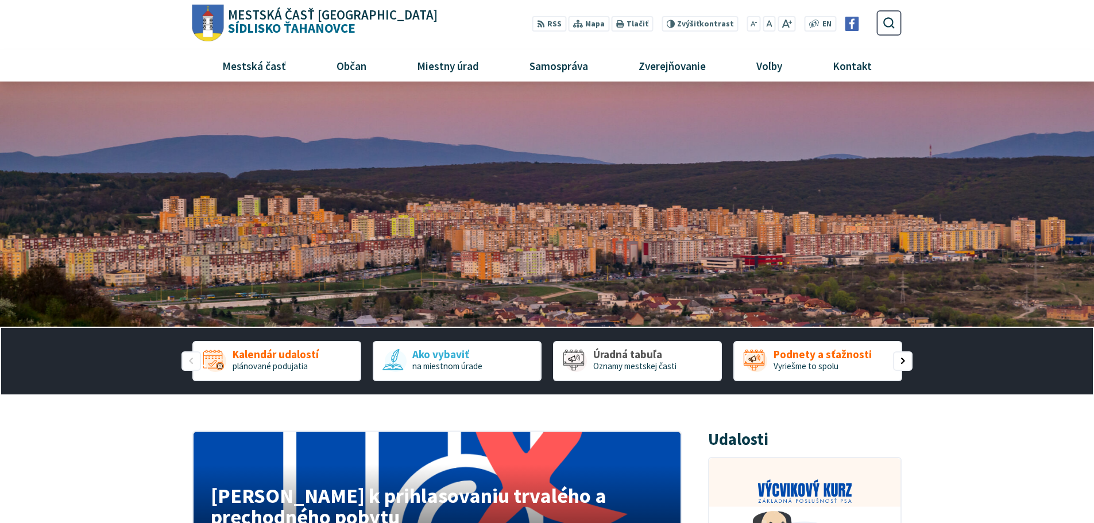
drag, startPoint x: 129, startPoint y: 307, endPoint x: 119, endPoint y: 307, distance: 9.2
click at [111, 305] on img "1 / 1" at bounding box center [547, 205] width 1094 height 246
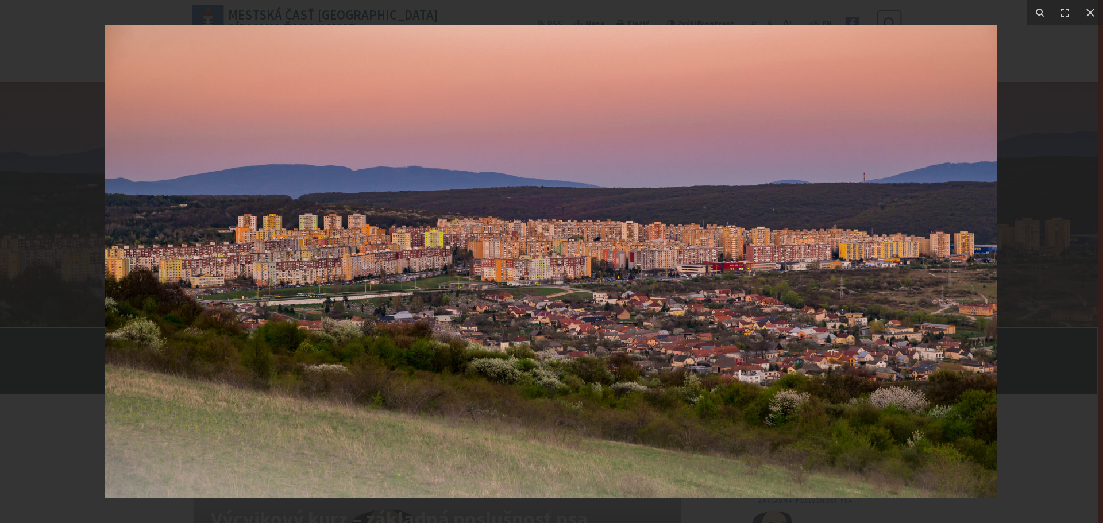
drag, startPoint x: 946, startPoint y: 495, endPoint x: 874, endPoint y: 447, distance: 86.2
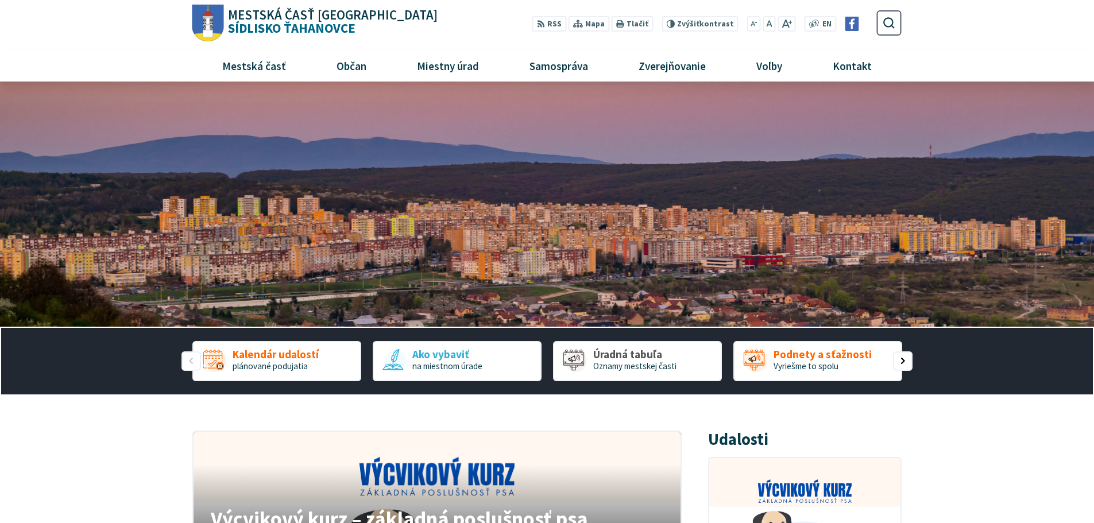
click at [550, 192] on img "1 / 1" at bounding box center [547, 205] width 1094 height 246
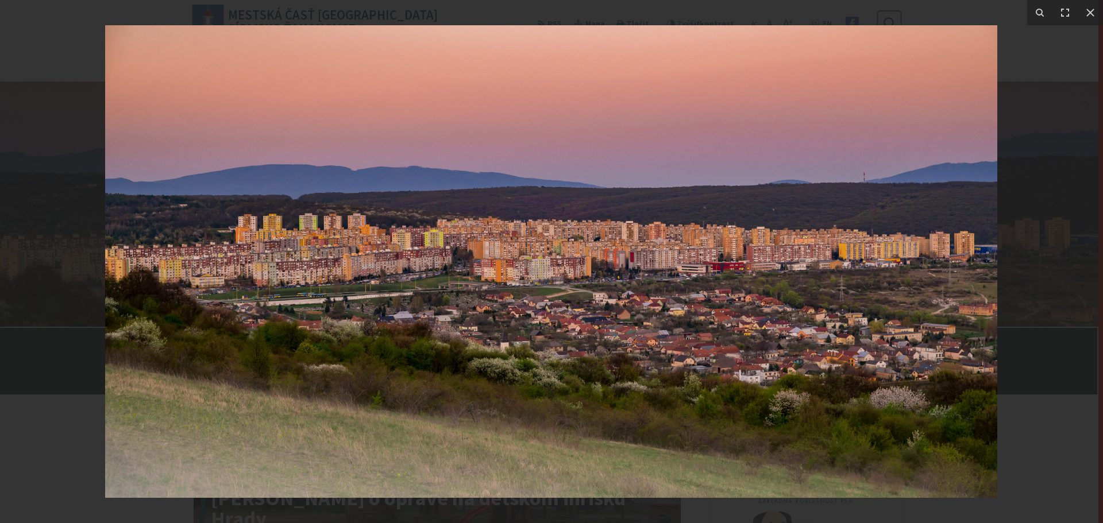
click at [990, 151] on img at bounding box center [551, 261] width 892 height 473
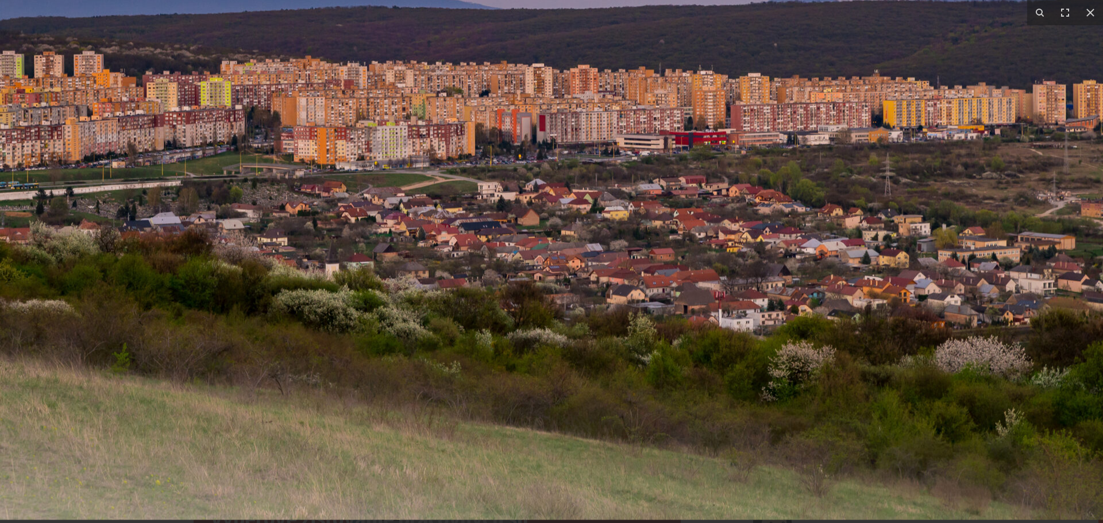
drag, startPoint x: 661, startPoint y: 414, endPoint x: 703, endPoint y: 205, distance: 212.7
click at [703, 205] on img at bounding box center [409, 130] width 1471 height 780
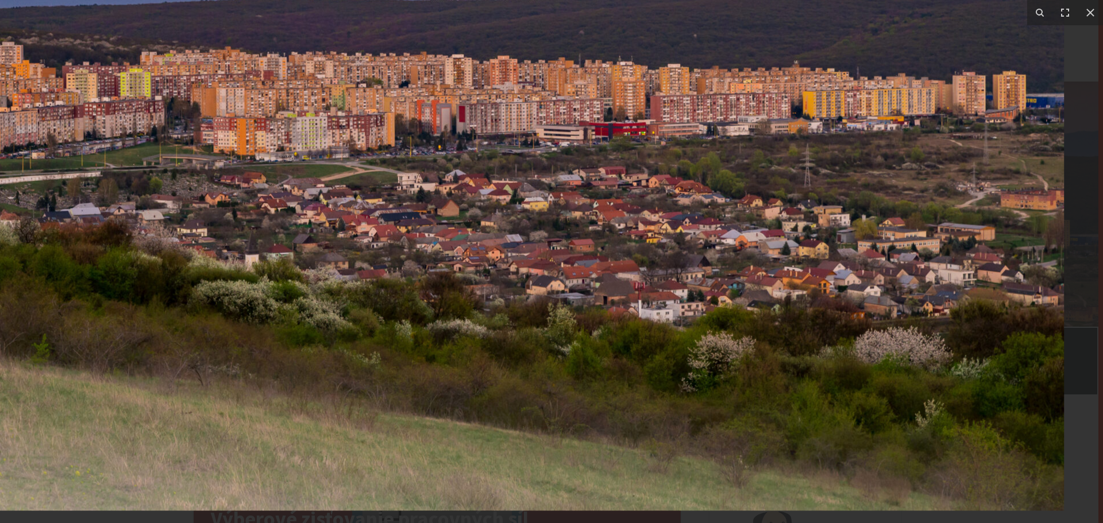
drag, startPoint x: 672, startPoint y: 337, endPoint x: 617, endPoint y: 357, distance: 58.0
click at [618, 356] on img at bounding box center [328, 122] width 1471 height 780
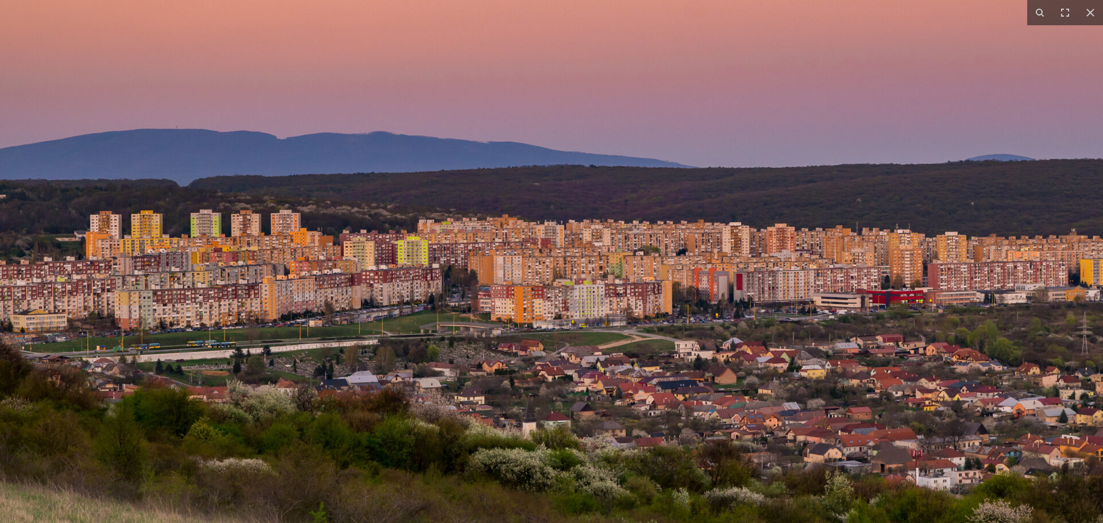
drag, startPoint x: 353, startPoint y: 144, endPoint x: 622, endPoint y: 320, distance: 321.1
click at [618, 321] on img at bounding box center [606, 289] width 1471 height 780
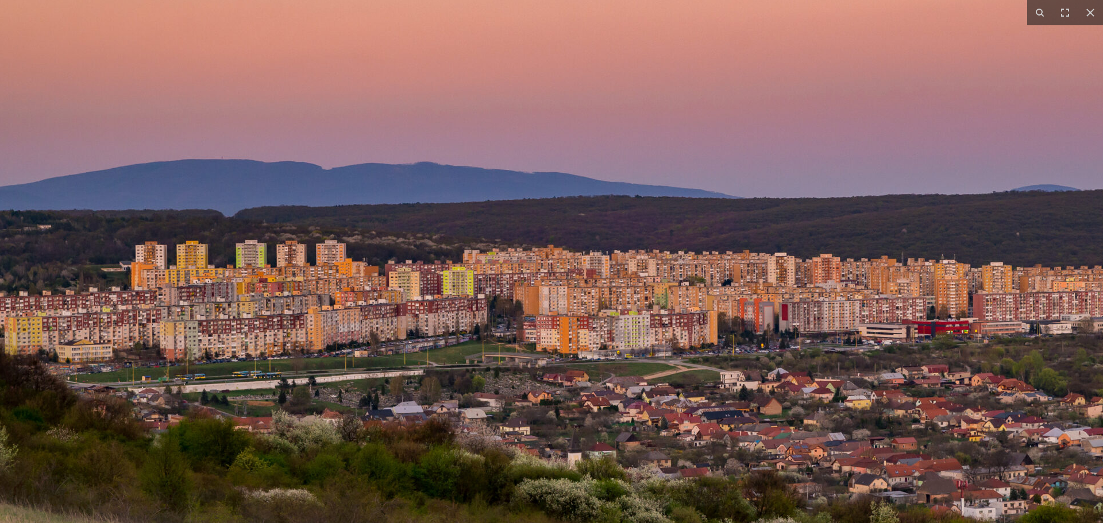
drag, startPoint x: 105, startPoint y: 320, endPoint x: 204, endPoint y: 358, distance: 106.4
click at [204, 358] on img at bounding box center [651, 320] width 1471 height 780
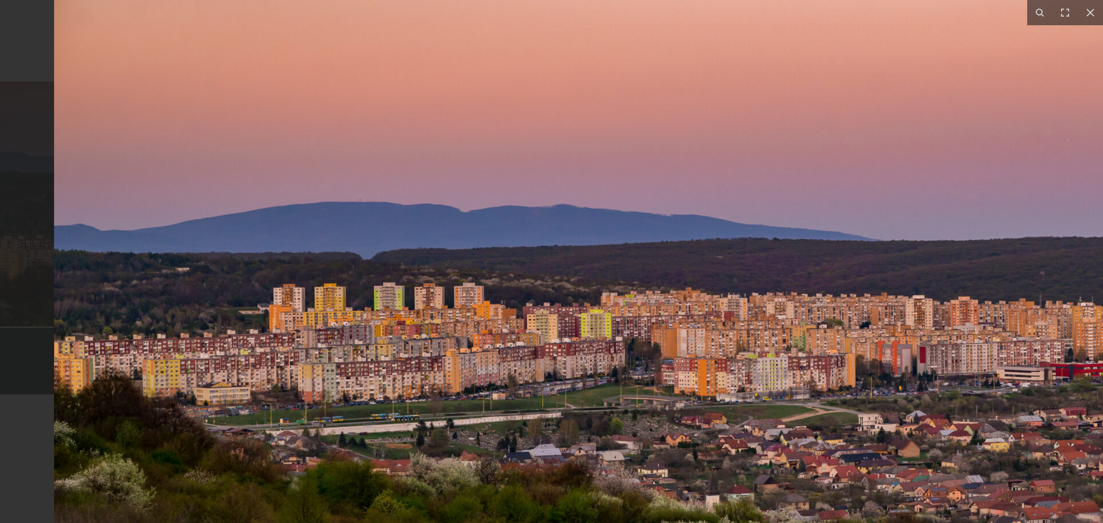
drag, startPoint x: 118, startPoint y: 357, endPoint x: 291, endPoint y: 346, distance: 173.3
click at [291, 346] on img at bounding box center [789, 362] width 1471 height 780
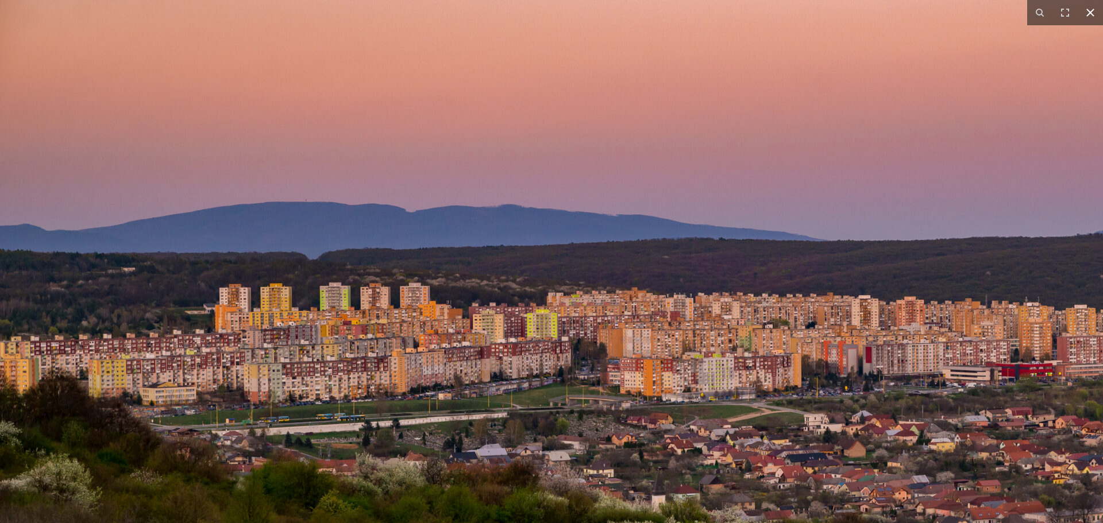
click at [1094, 9] on icon at bounding box center [1090, 13] width 14 height 14
